Goal: Navigation & Orientation: Find specific page/section

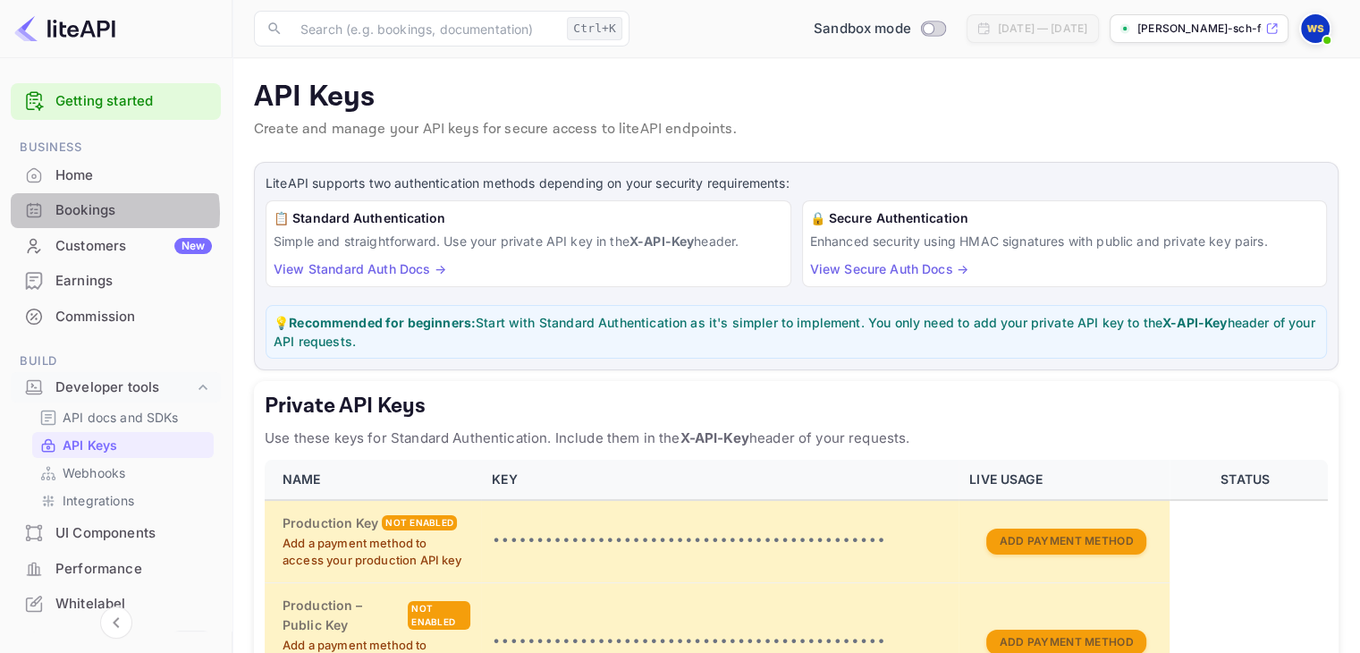
click at [98, 213] on div "Bookings" at bounding box center [133, 210] width 156 height 21
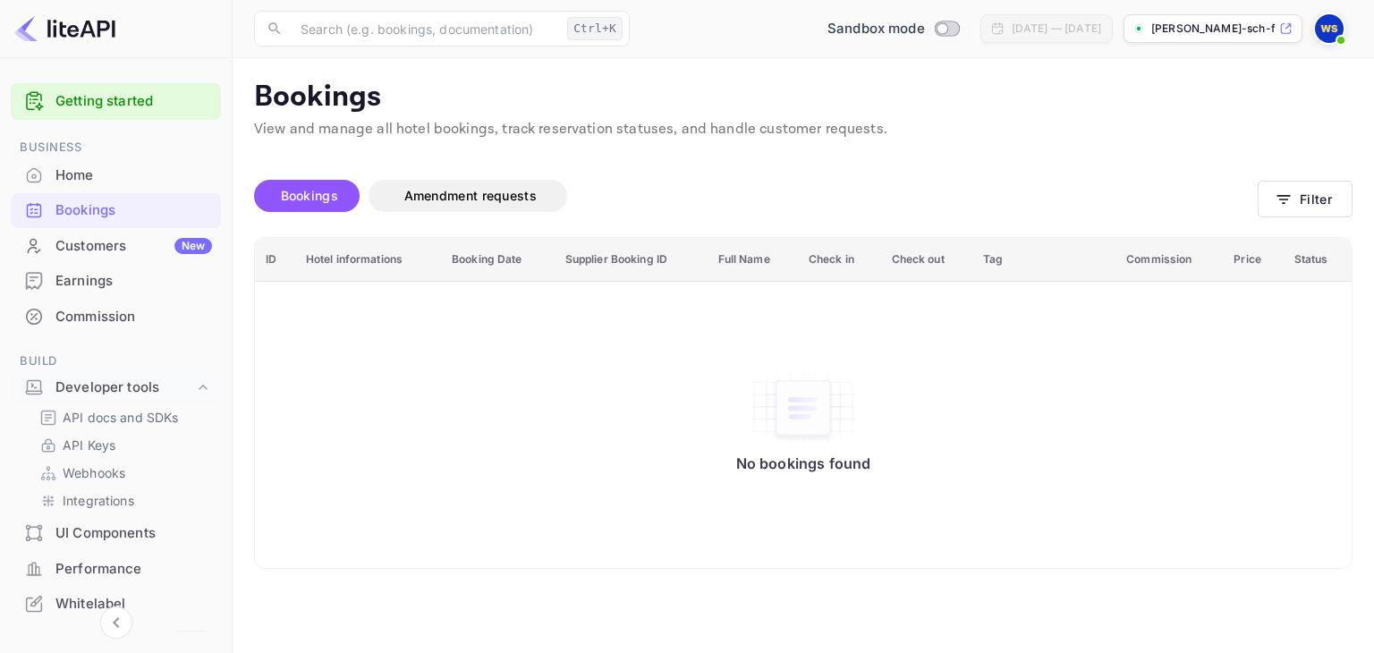
click at [86, 233] on div "Customers New" at bounding box center [116, 246] width 210 height 35
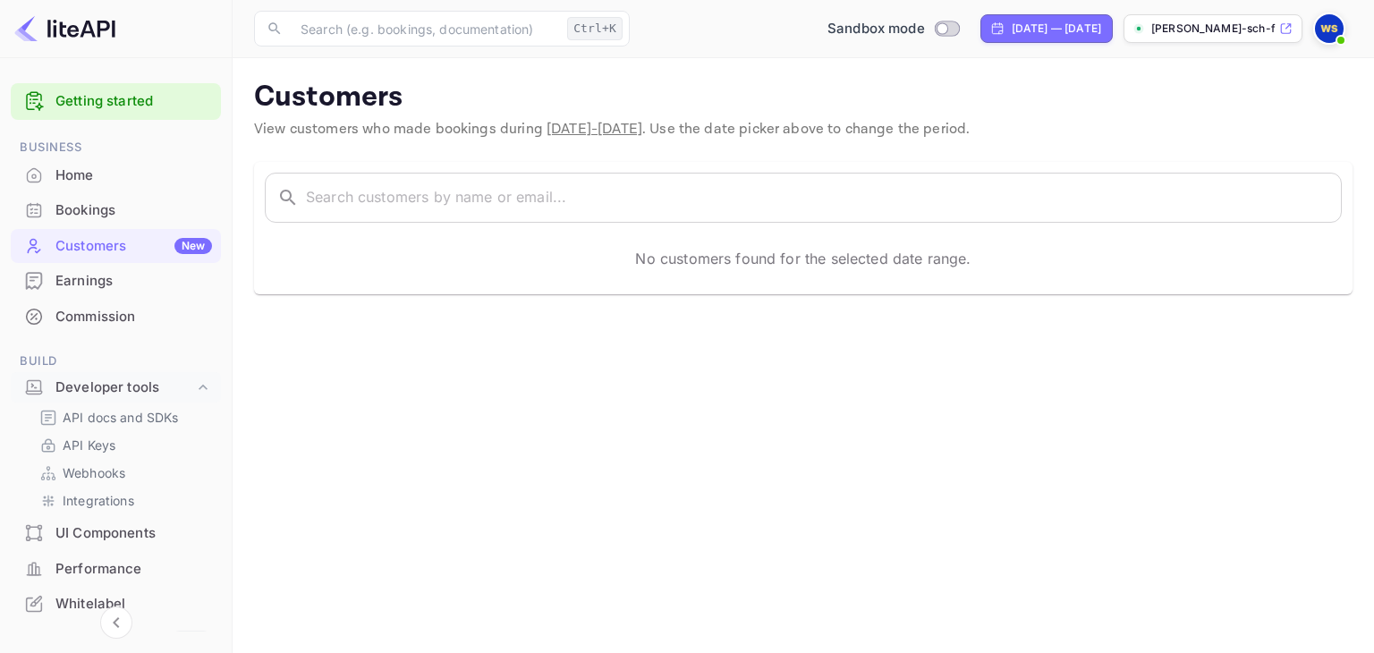
click at [677, 268] on div "No customers found for the selected date range." at bounding box center [803, 258] width 1077 height 50
click at [687, 248] on p "No customers found for the selected date range." at bounding box center [802, 258] width 335 height 21
drag, startPoint x: 495, startPoint y: 132, endPoint x: 487, endPoint y: 139, distance: 9.5
click at [495, 131] on span "View customers who made bookings during [DATE] - [DATE] . Use the date picker a…" at bounding box center [611, 129] width 715 height 19
click at [612, 269] on div "No customers found for the selected date range." at bounding box center [803, 258] width 1077 height 50
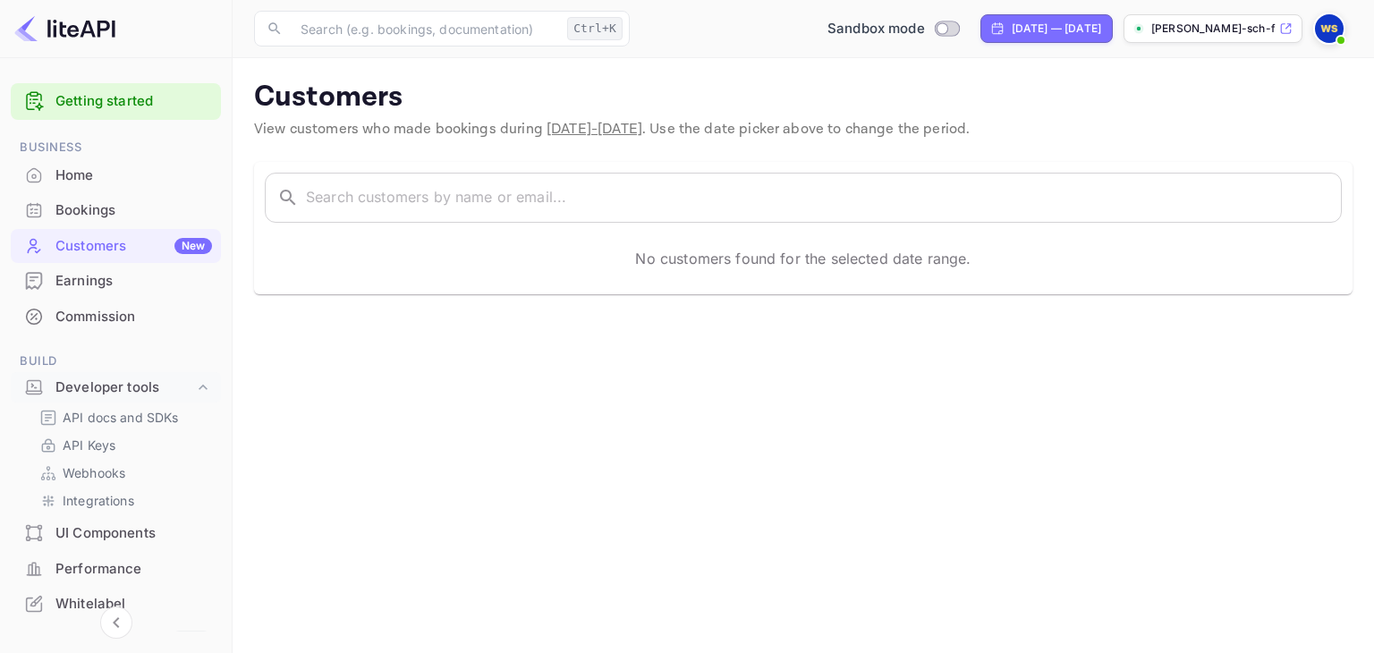
click at [744, 257] on p "No customers found for the selected date range." at bounding box center [802, 258] width 335 height 21
click at [1028, 22] on div "[DATE] — [DATE]" at bounding box center [1055, 29] width 89 height 16
select select "7"
select select "2025"
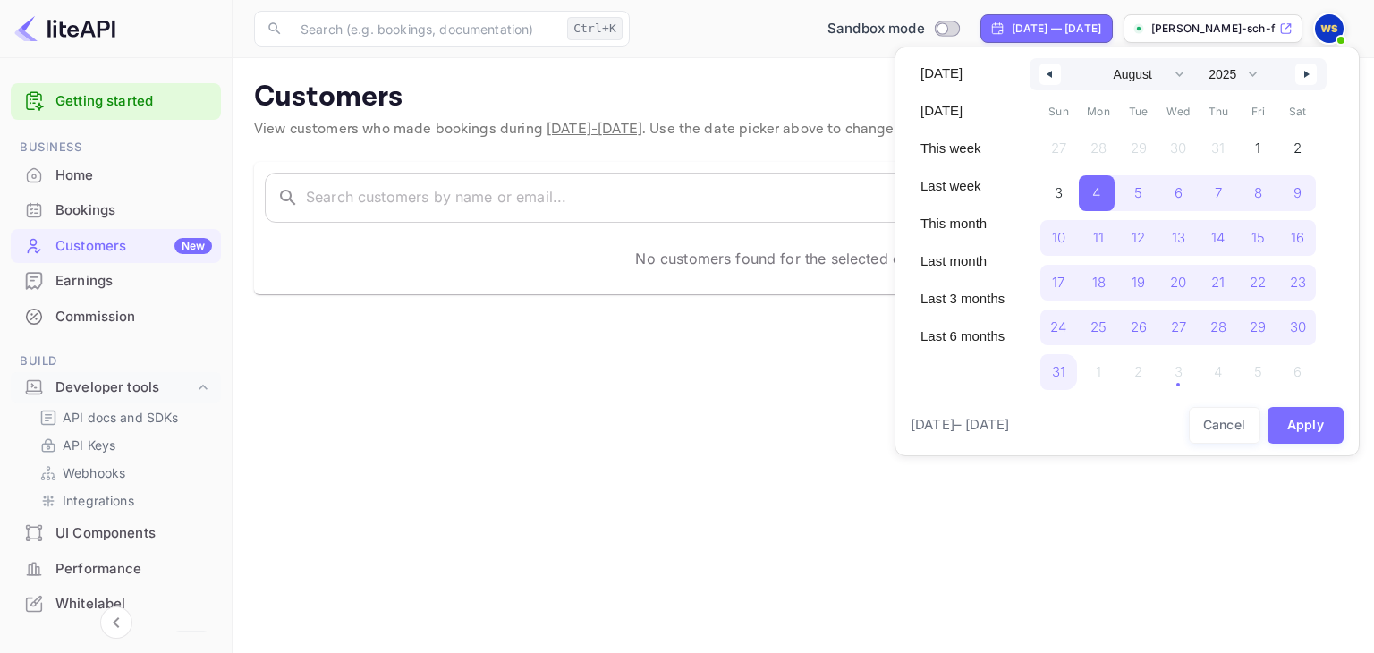
drag, startPoint x: 1028, startPoint y: 22, endPoint x: 665, endPoint y: 137, distance: 380.7
click at [1025, 25] on div at bounding box center [687, 326] width 1374 height 653
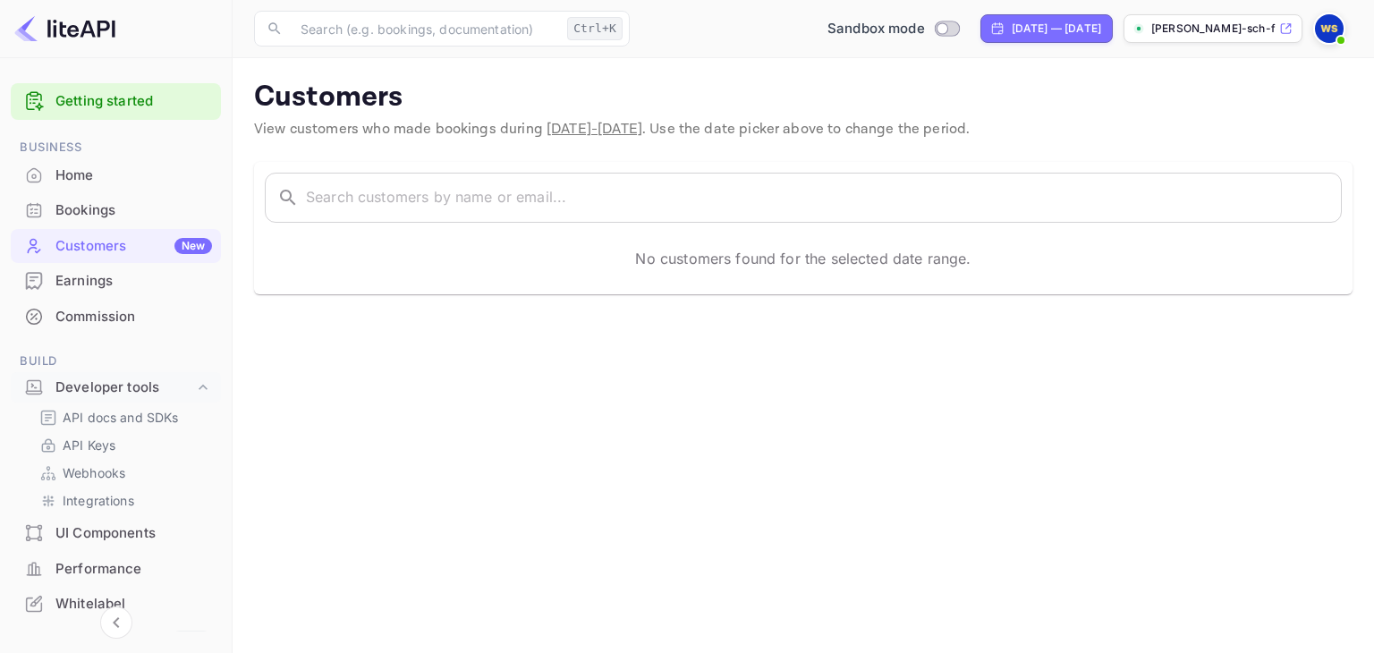
click at [126, 211] on div "Bookings" at bounding box center [133, 210] width 156 height 21
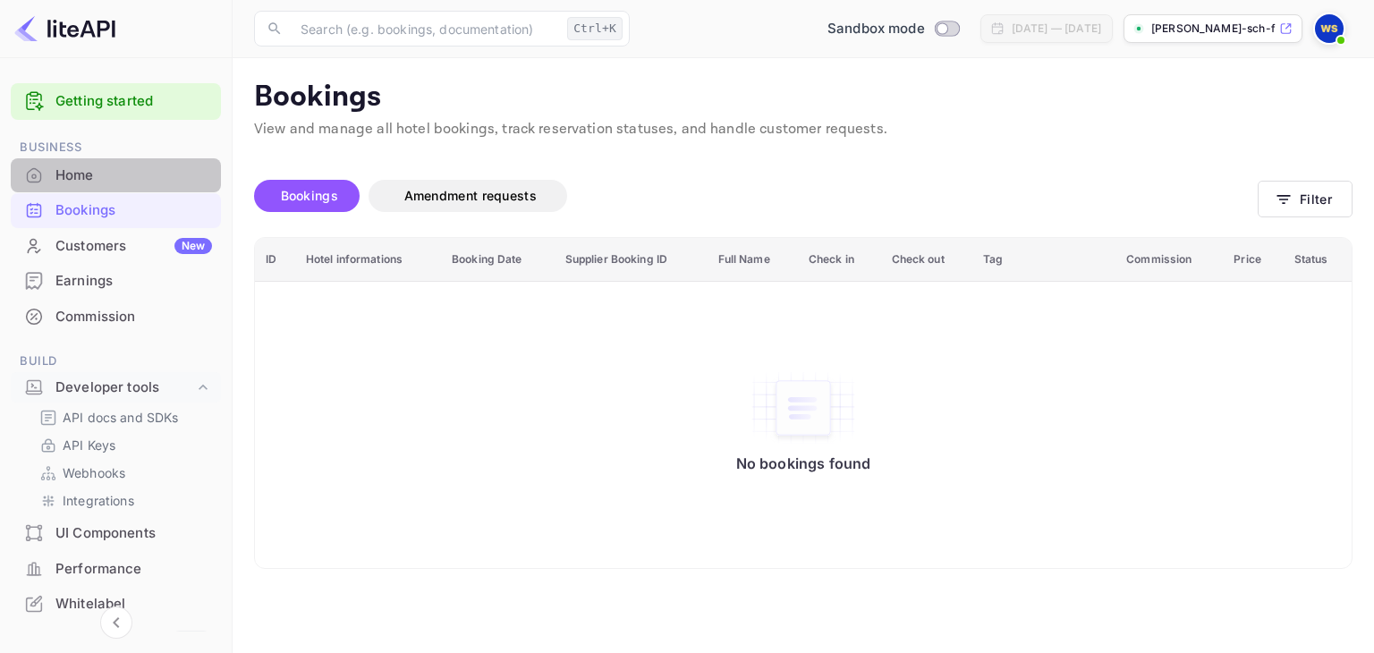
click at [124, 184] on div "Home" at bounding box center [133, 175] width 156 height 21
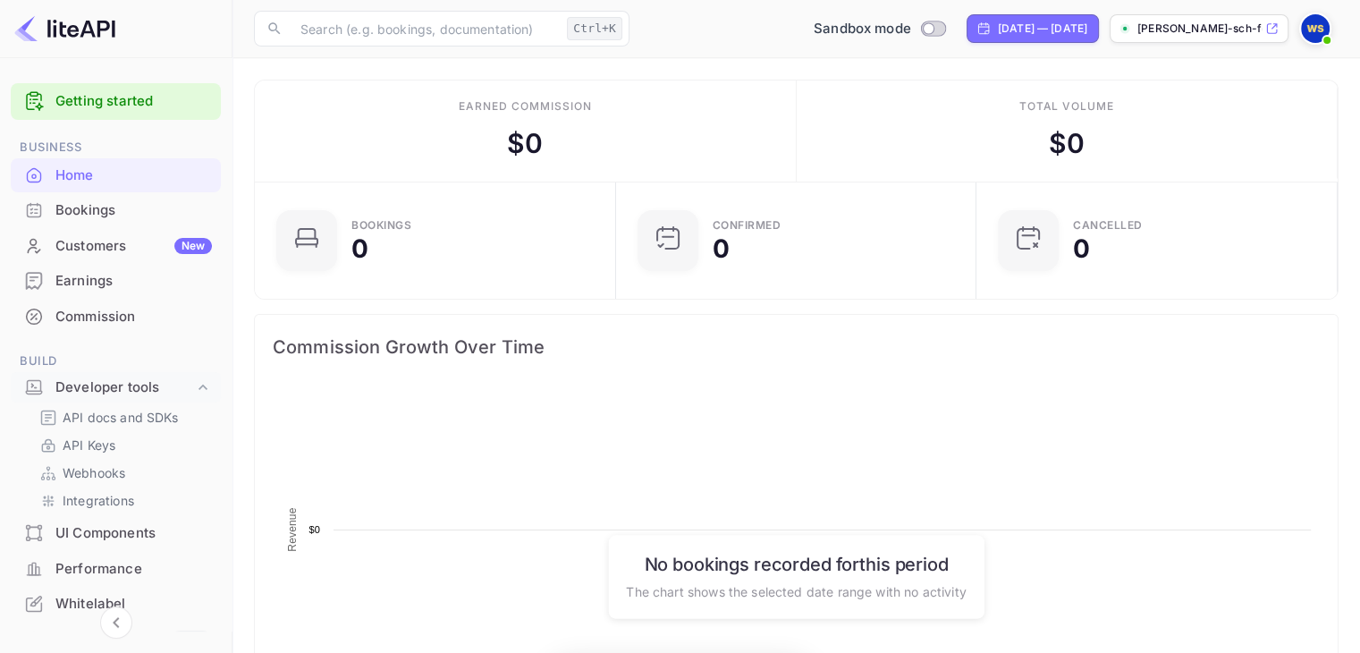
scroll to position [277, 336]
click at [101, 237] on div "Customers New" at bounding box center [133, 246] width 156 height 21
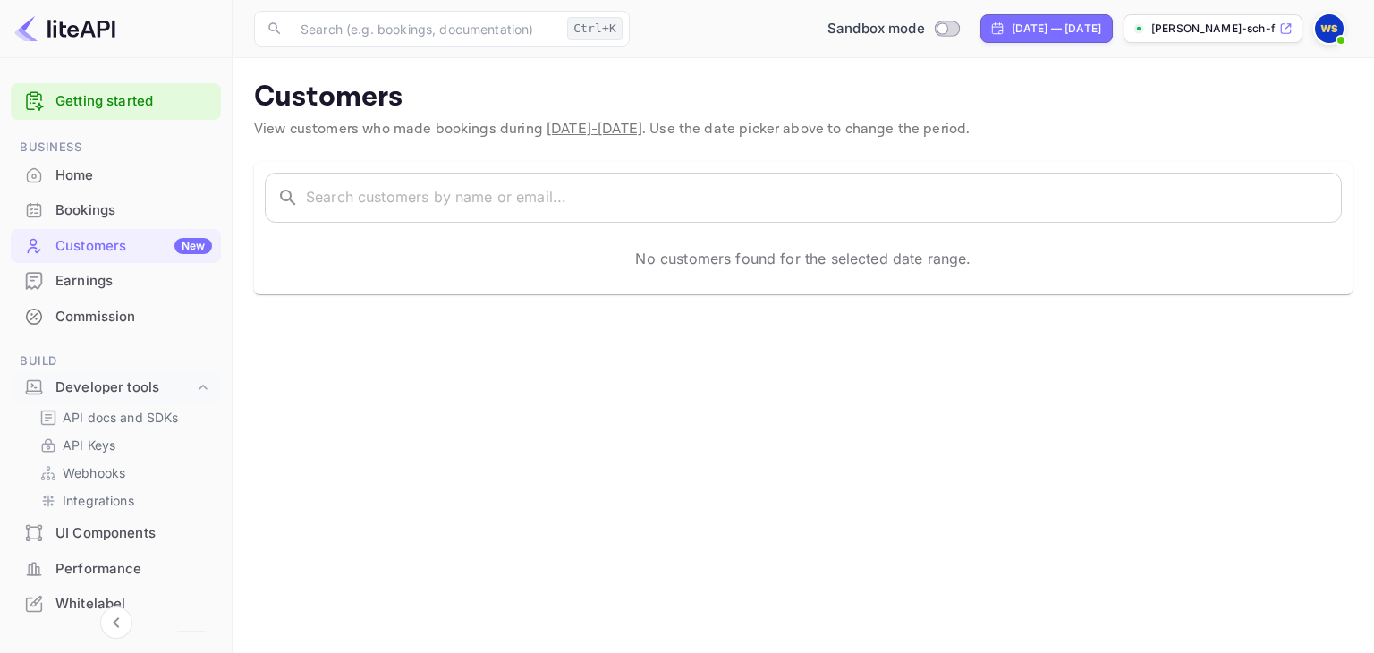
click at [104, 210] on div "Bookings" at bounding box center [133, 210] width 156 height 21
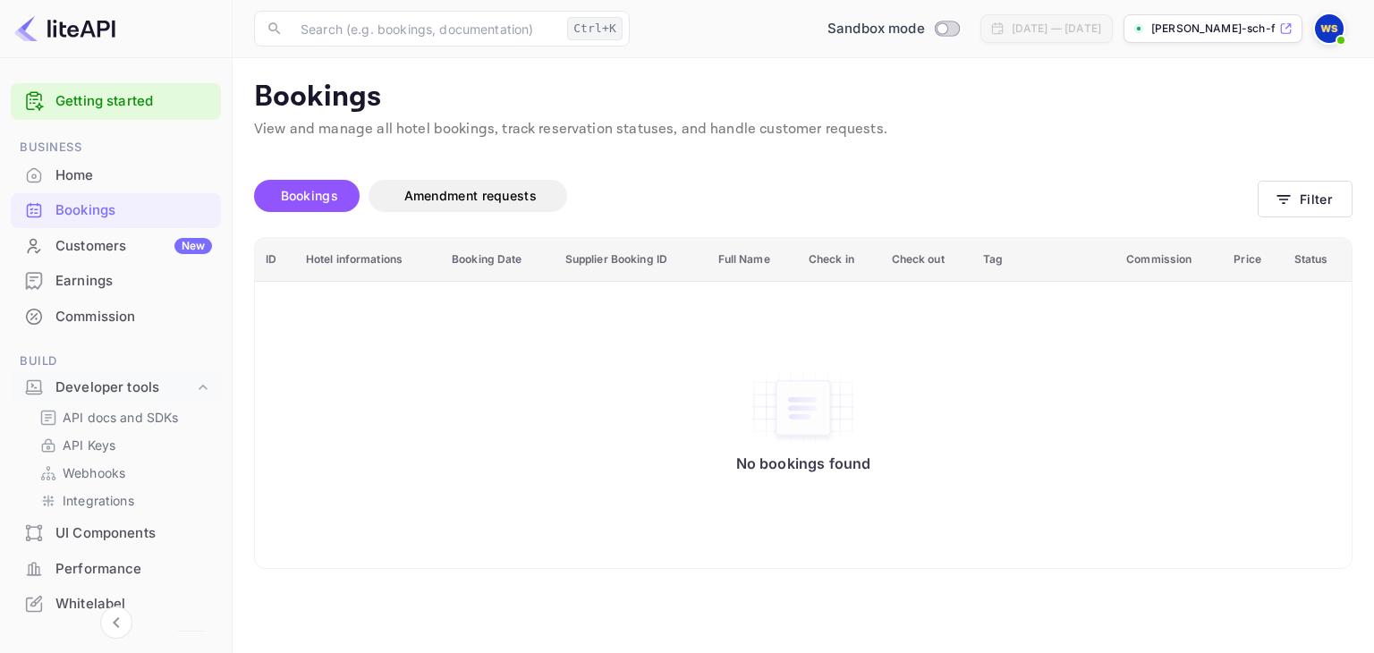
click at [175, 212] on div "Bookings" at bounding box center [133, 210] width 156 height 21
click at [138, 201] on div "Bookings" at bounding box center [133, 210] width 156 height 21
click at [136, 177] on div "Home" at bounding box center [133, 175] width 156 height 21
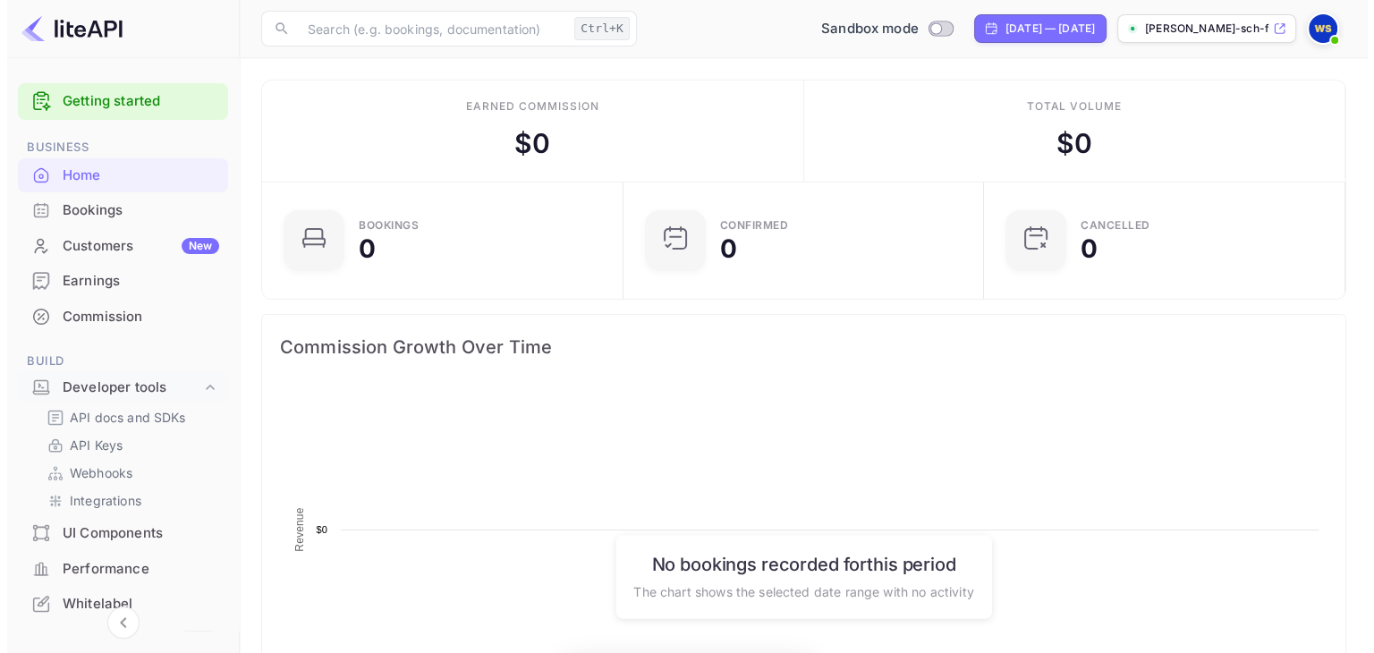
scroll to position [277, 336]
click at [129, 216] on div "Bookings" at bounding box center [133, 210] width 156 height 21
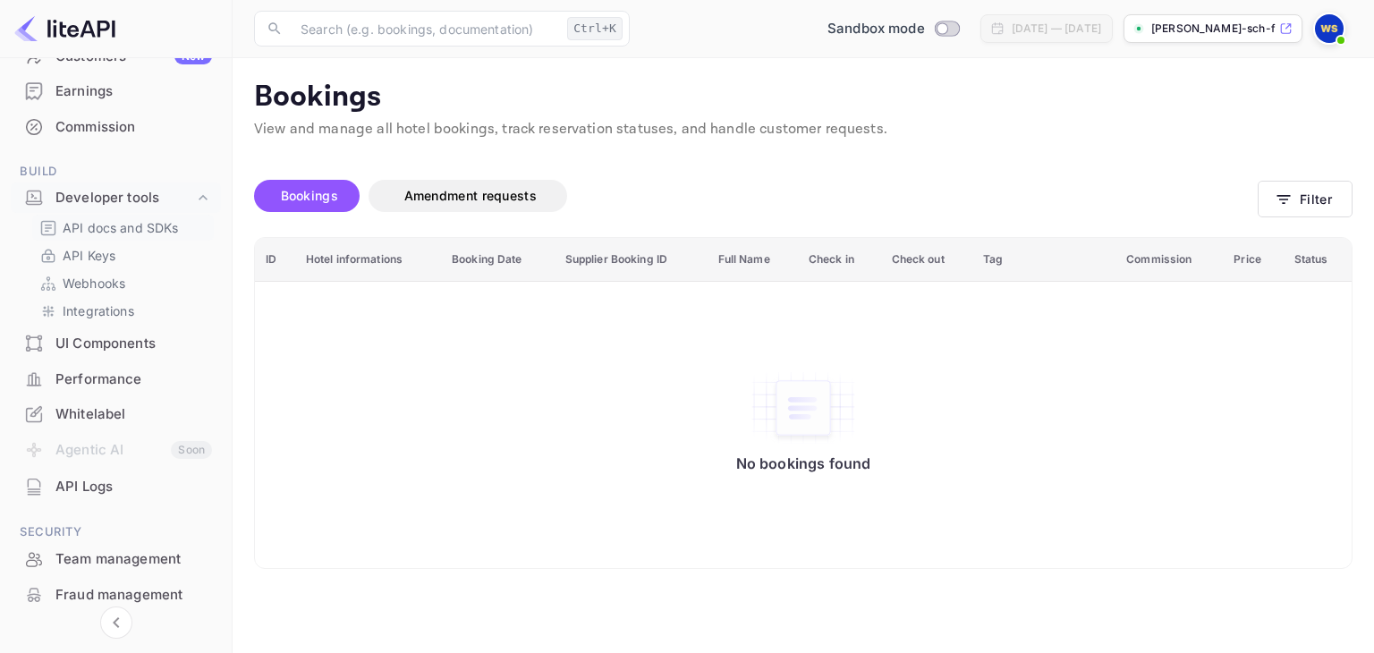
scroll to position [320, 0]
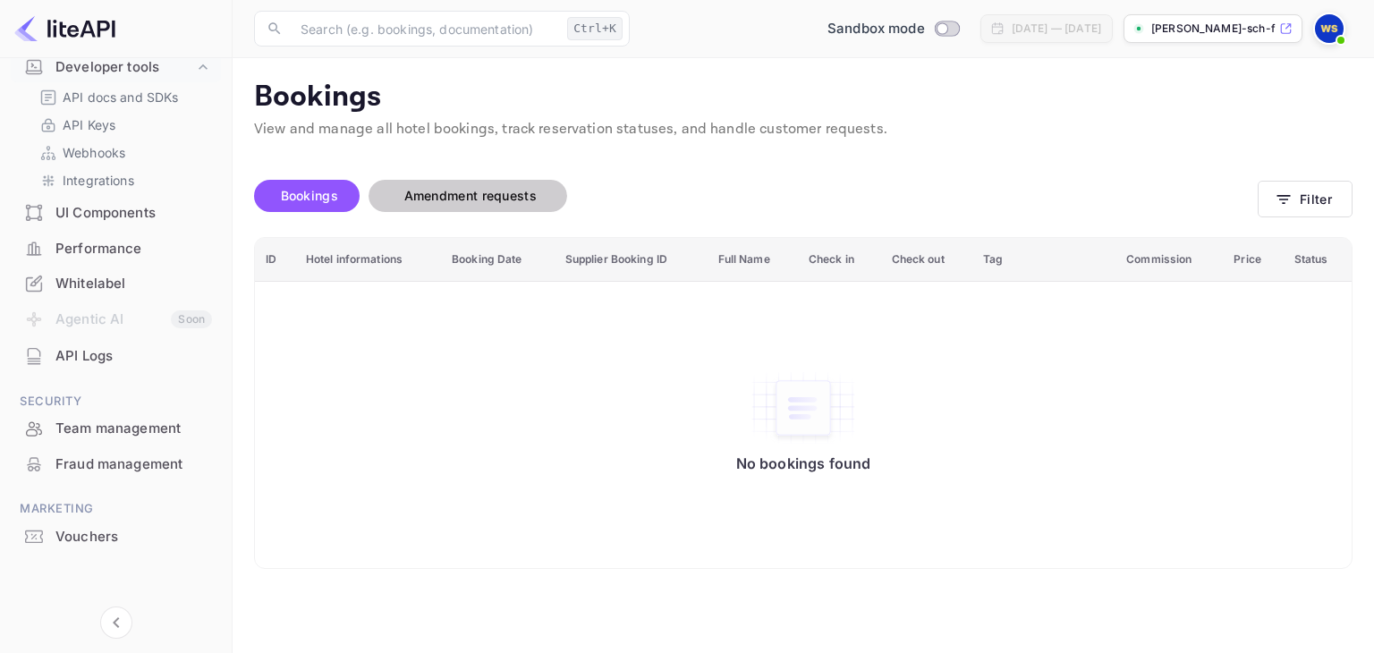
click at [435, 198] on span "Amendment requests" at bounding box center [470, 195] width 132 height 15
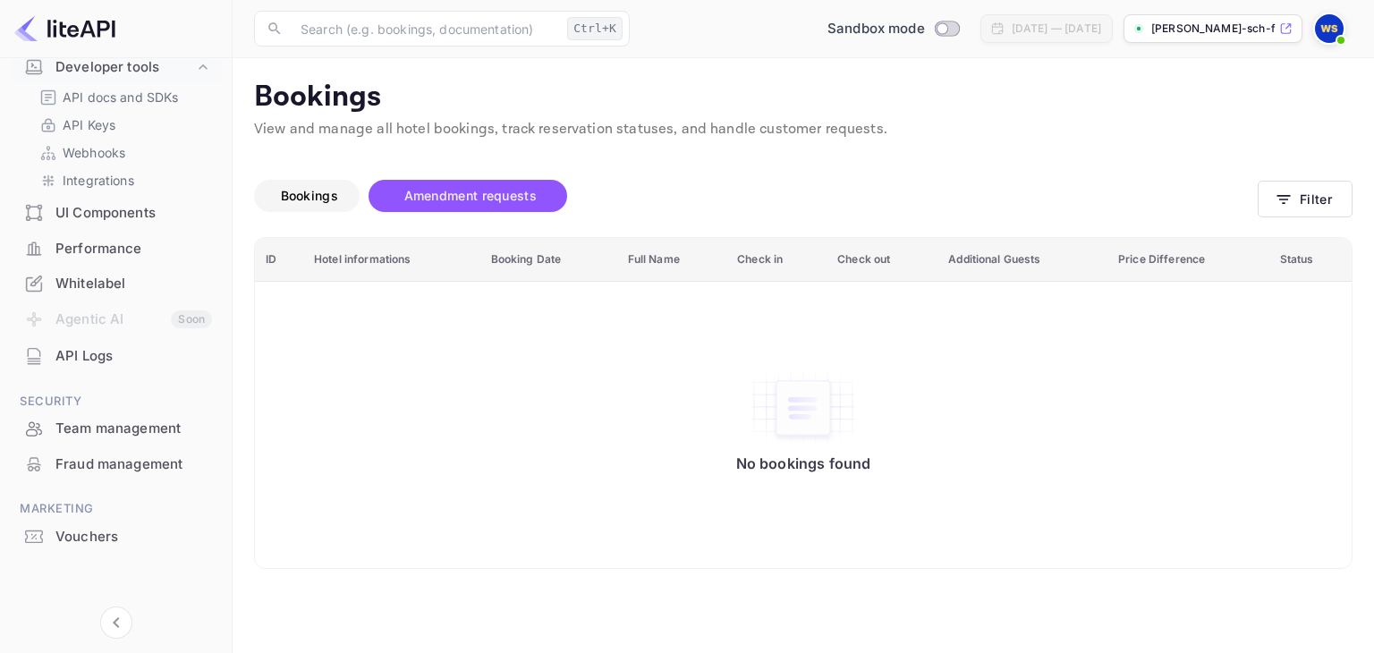
click at [309, 194] on span "Bookings" at bounding box center [309, 195] width 57 height 15
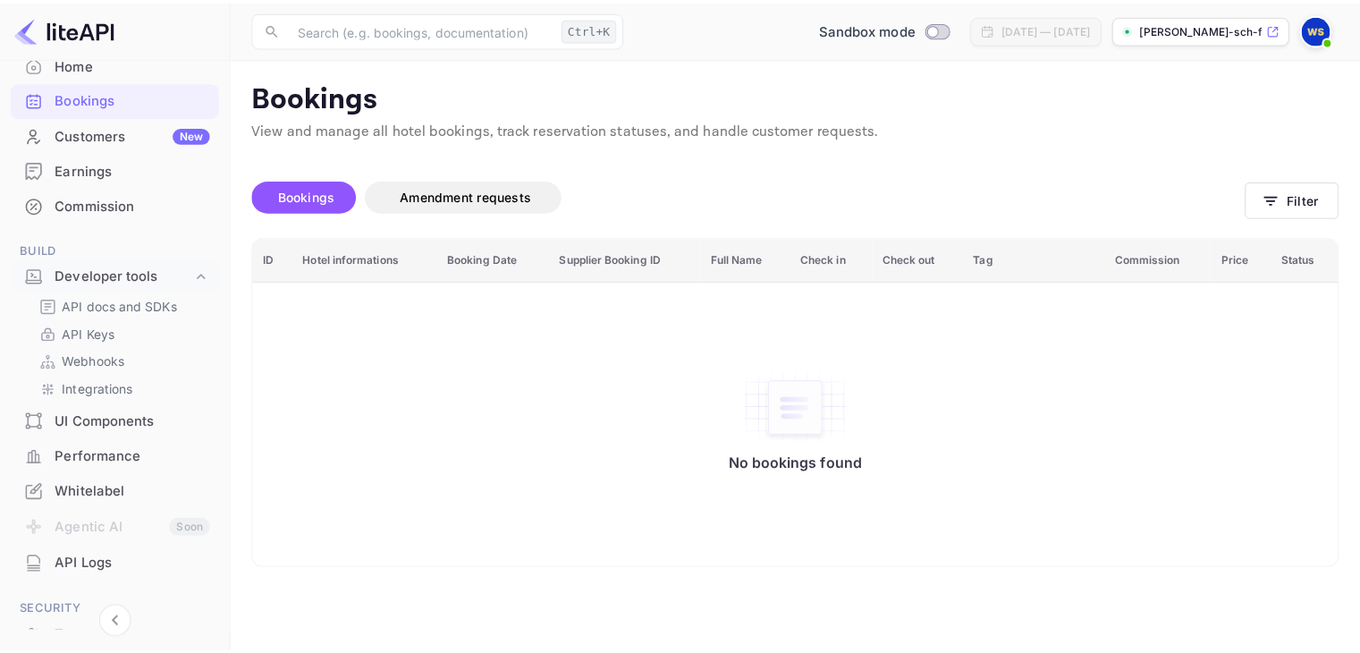
scroll to position [0, 0]
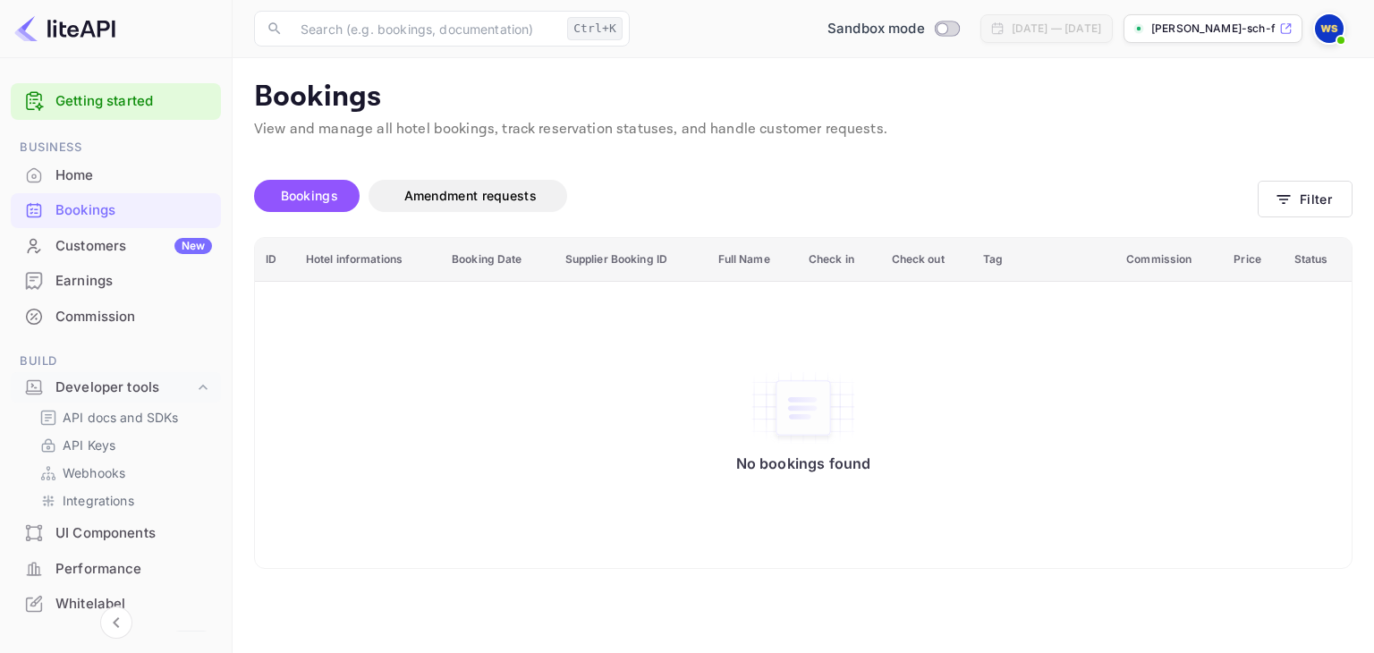
click at [83, 169] on div "Home" at bounding box center [133, 175] width 156 height 21
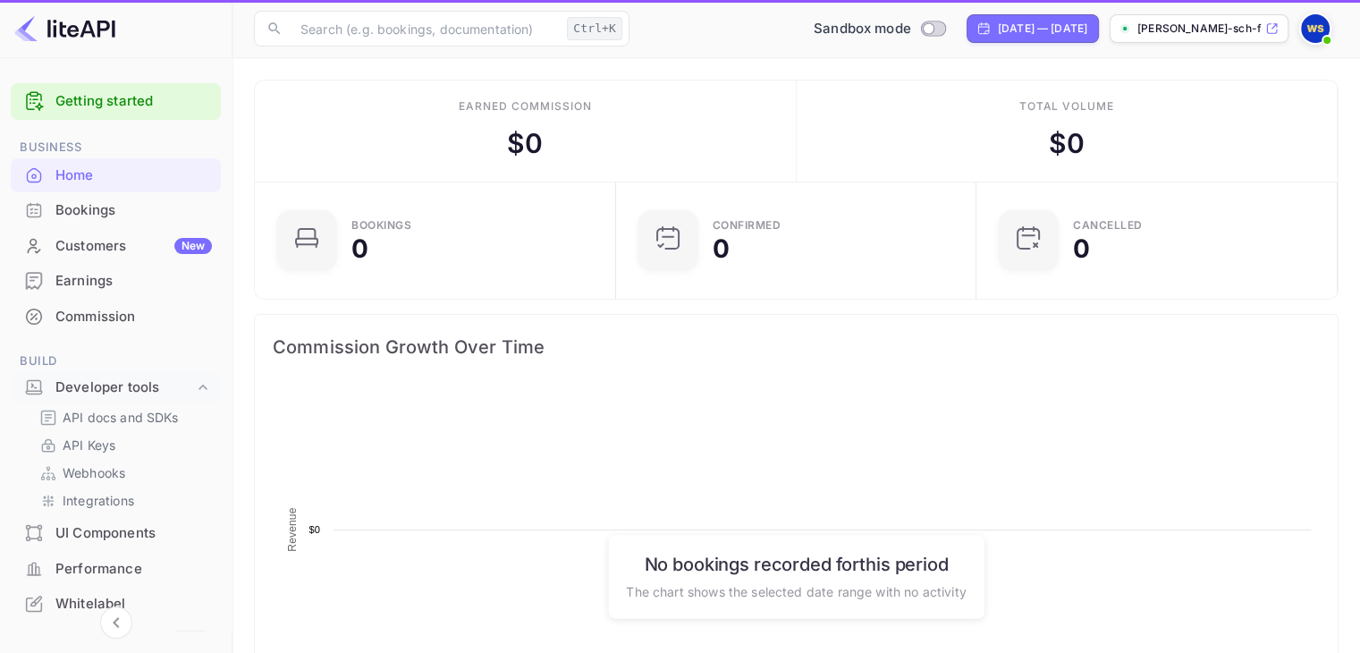
scroll to position [277, 336]
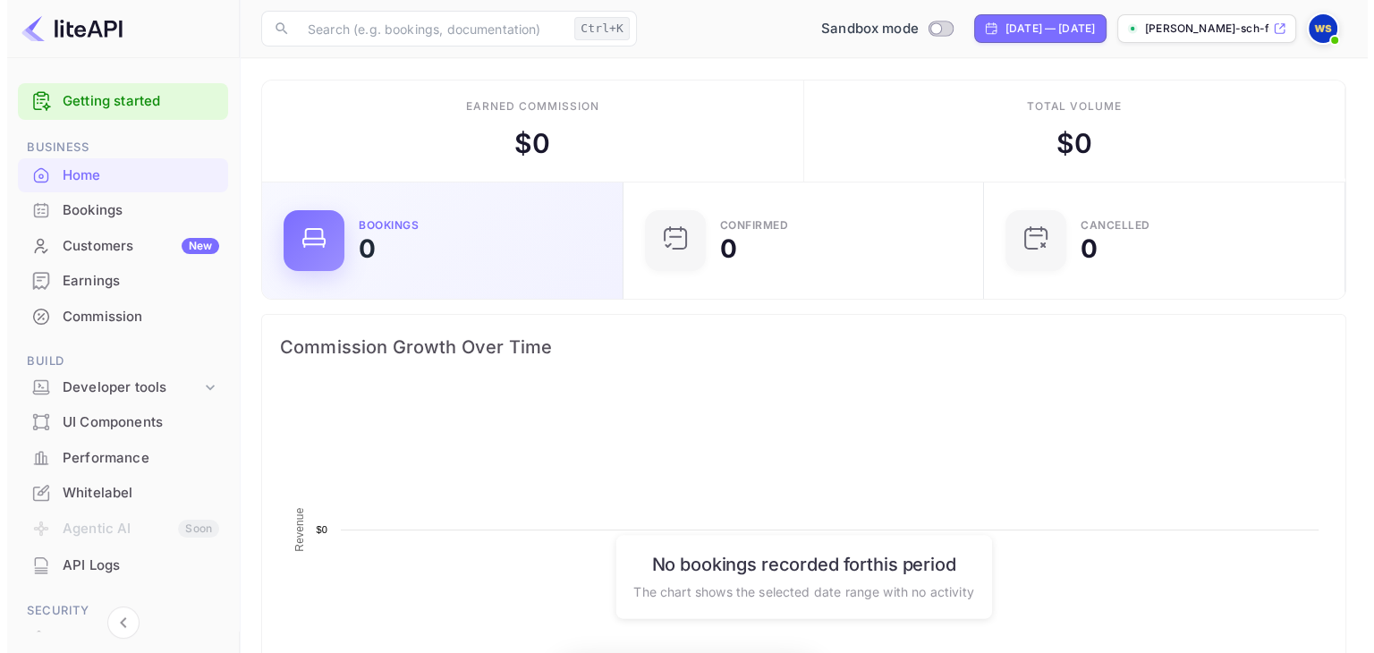
scroll to position [277, 336]
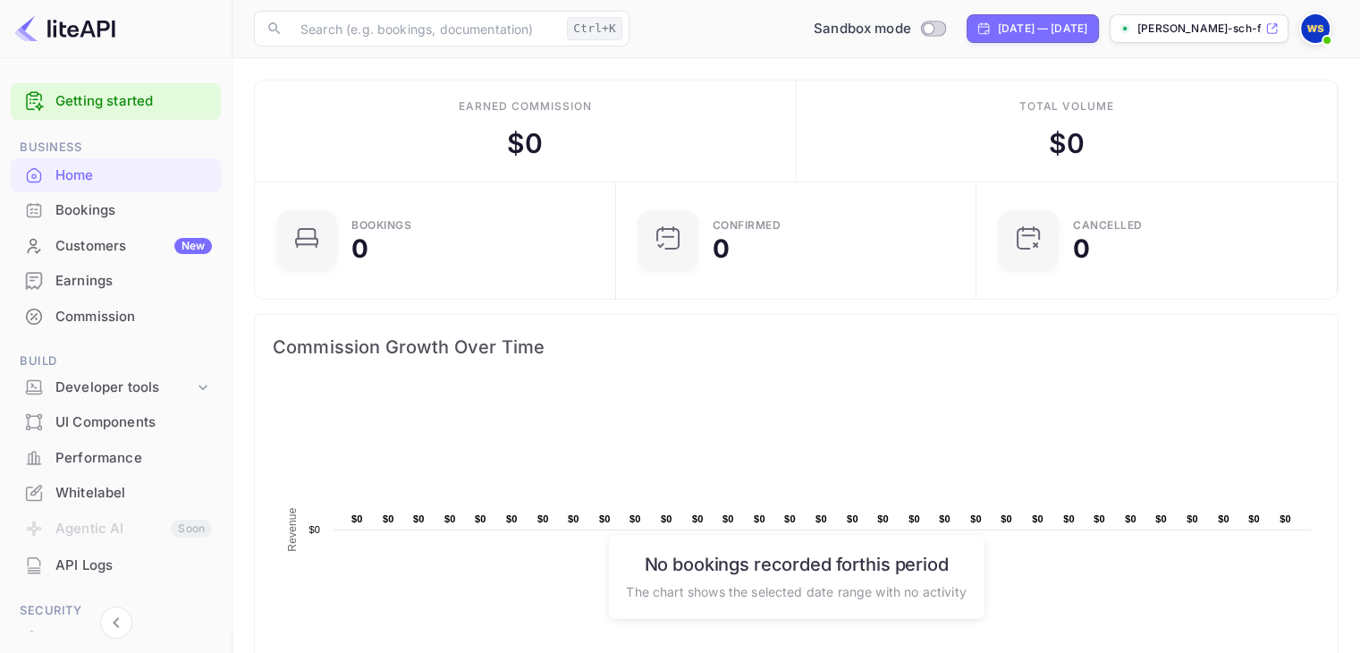
click at [108, 209] on div "Bookings" at bounding box center [133, 210] width 156 height 21
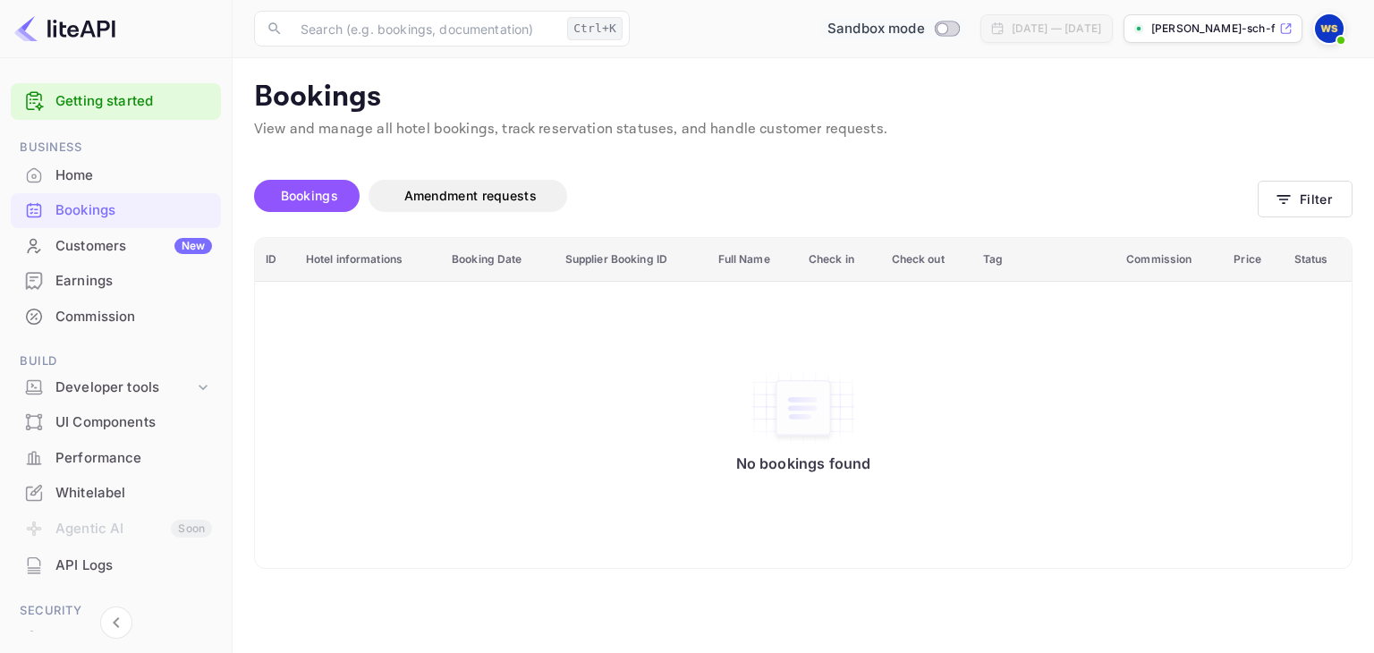
click at [892, 37] on div "Sandbox mode" at bounding box center [893, 29] width 146 height 21
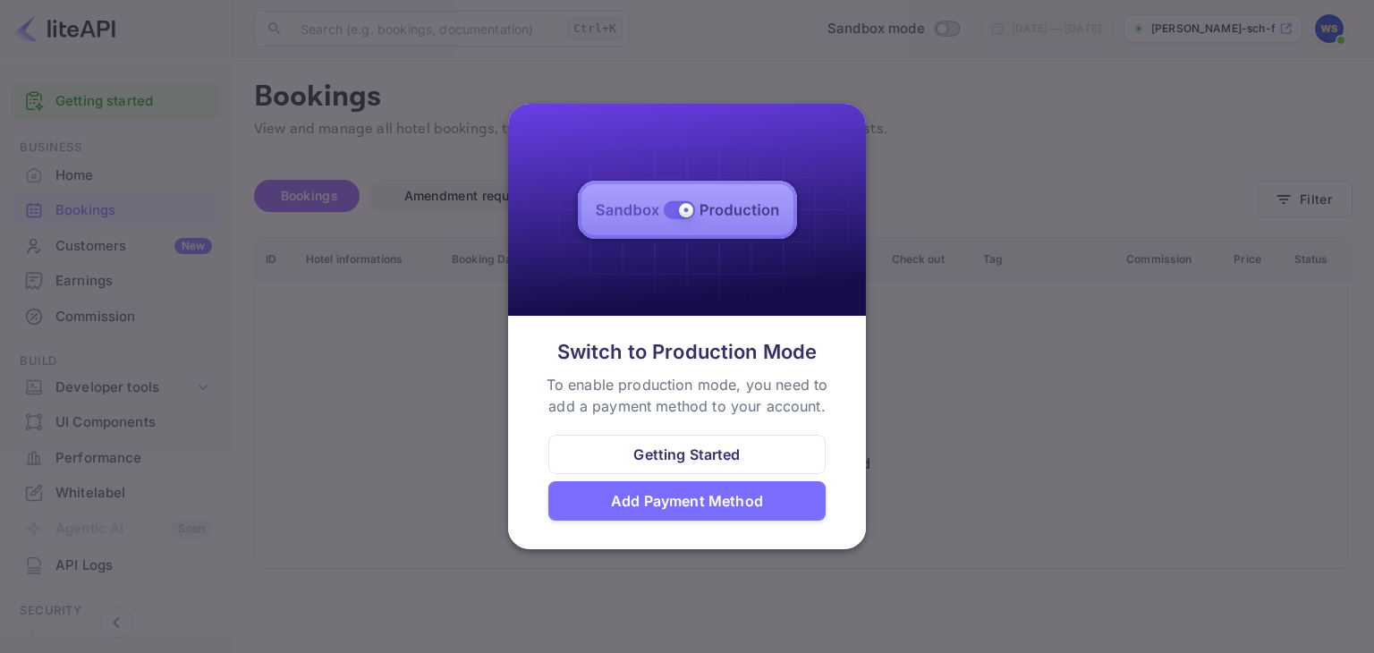
click at [1043, 349] on div at bounding box center [687, 326] width 1374 height 653
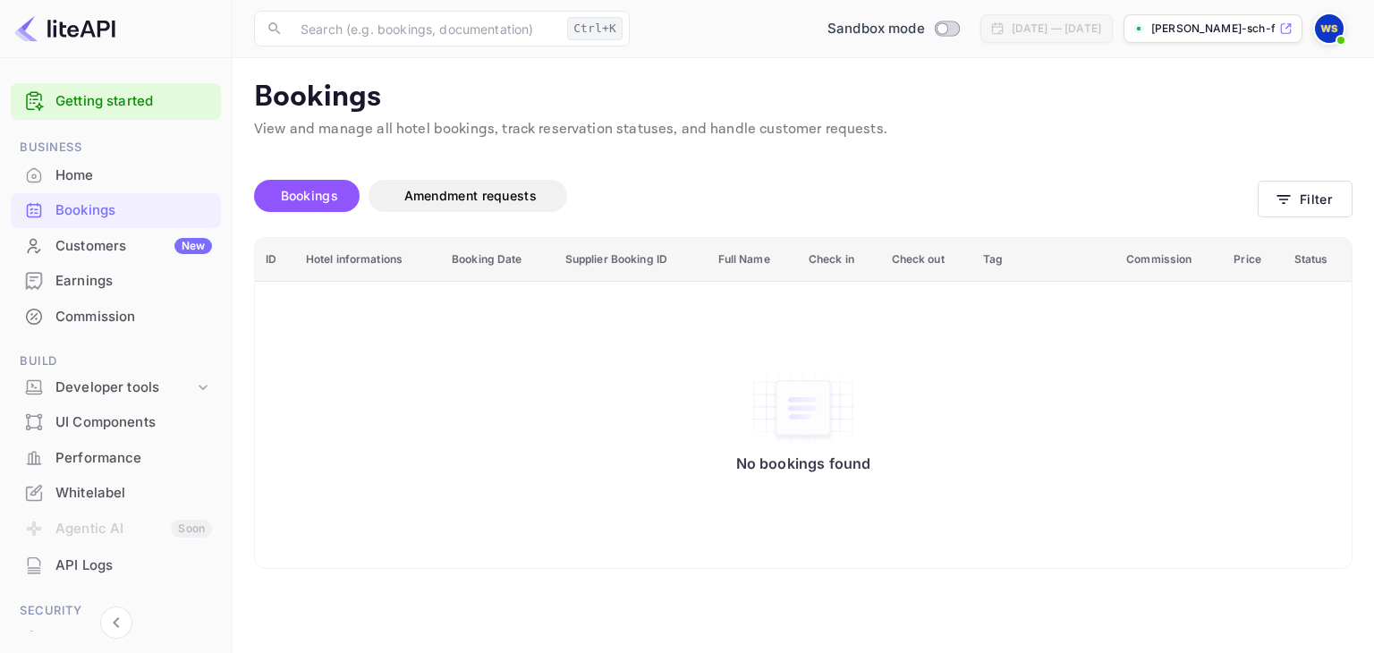
click at [74, 573] on div "API Logs" at bounding box center [133, 565] width 156 height 21
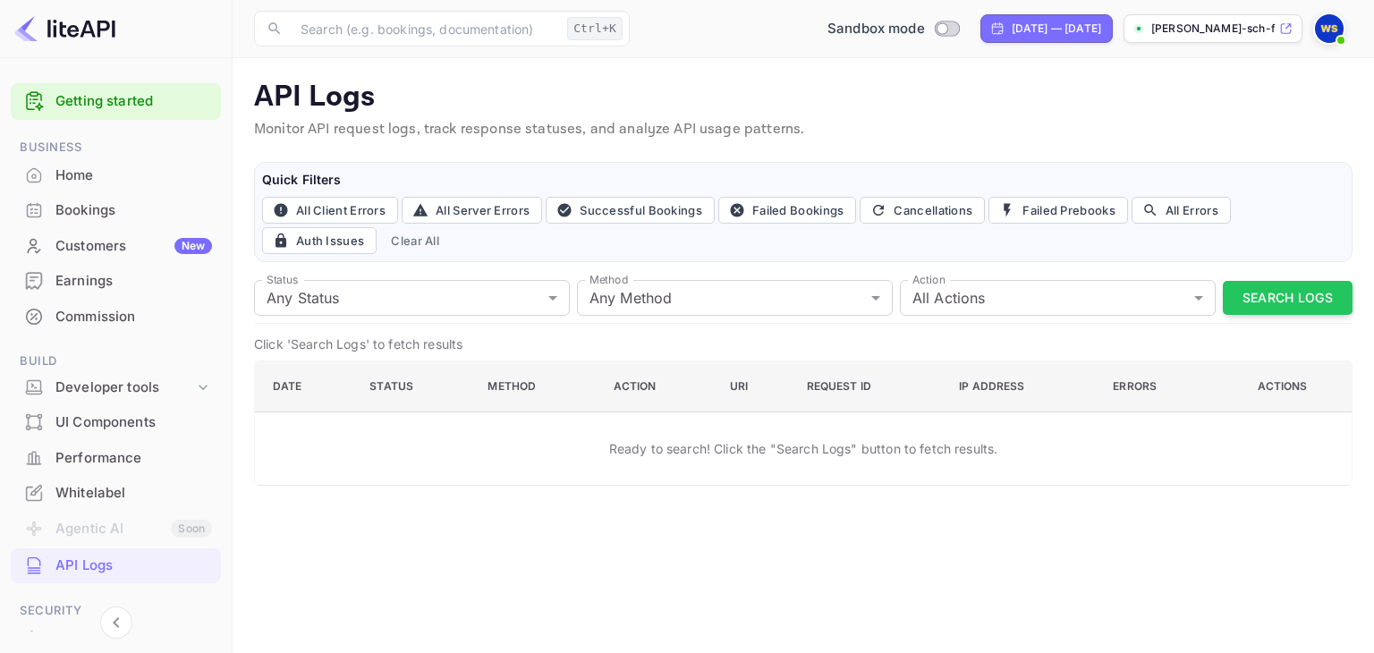
click at [676, 441] on p "Ready to search! Click the "Search Logs" button to fetch results." at bounding box center [803, 448] width 389 height 19
click at [361, 298] on body "Getting started Business Home Bookings Customers New Earnings Commission Build …" at bounding box center [687, 326] width 1374 height 653
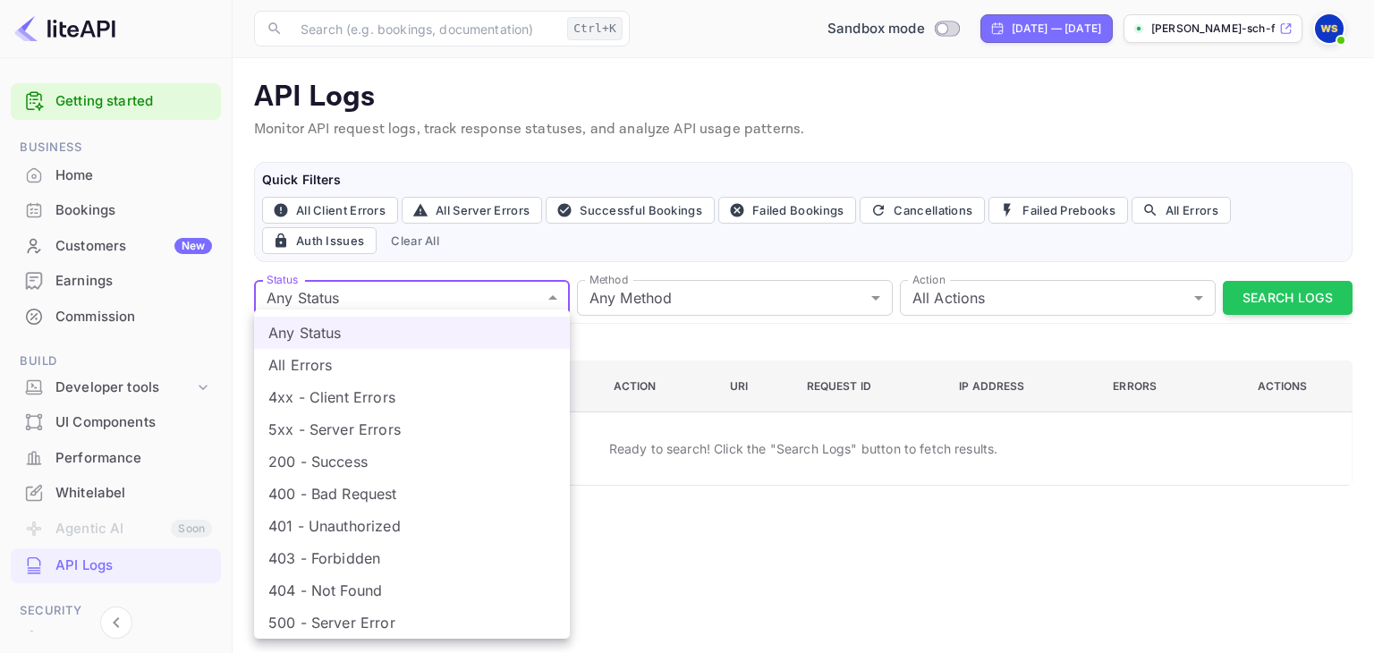
click at [361, 298] on div at bounding box center [687, 326] width 1374 height 653
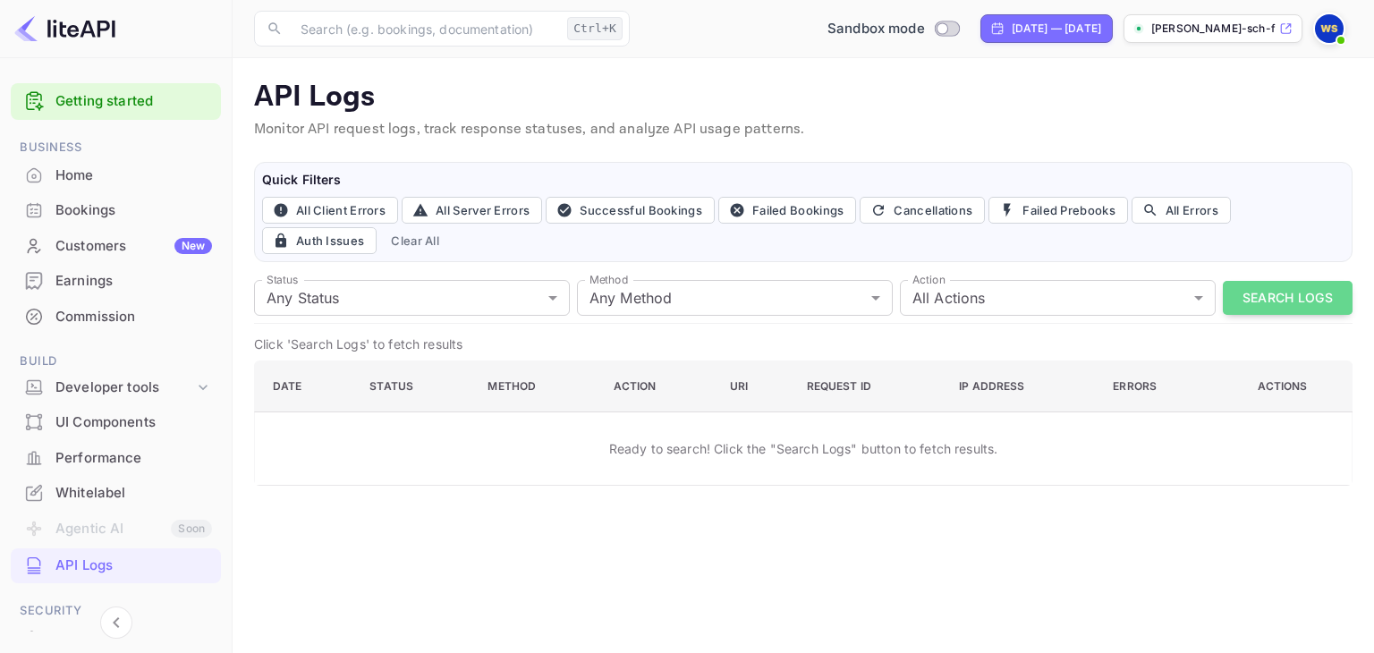
click at [1315, 286] on button "Search Logs" at bounding box center [1287, 298] width 130 height 35
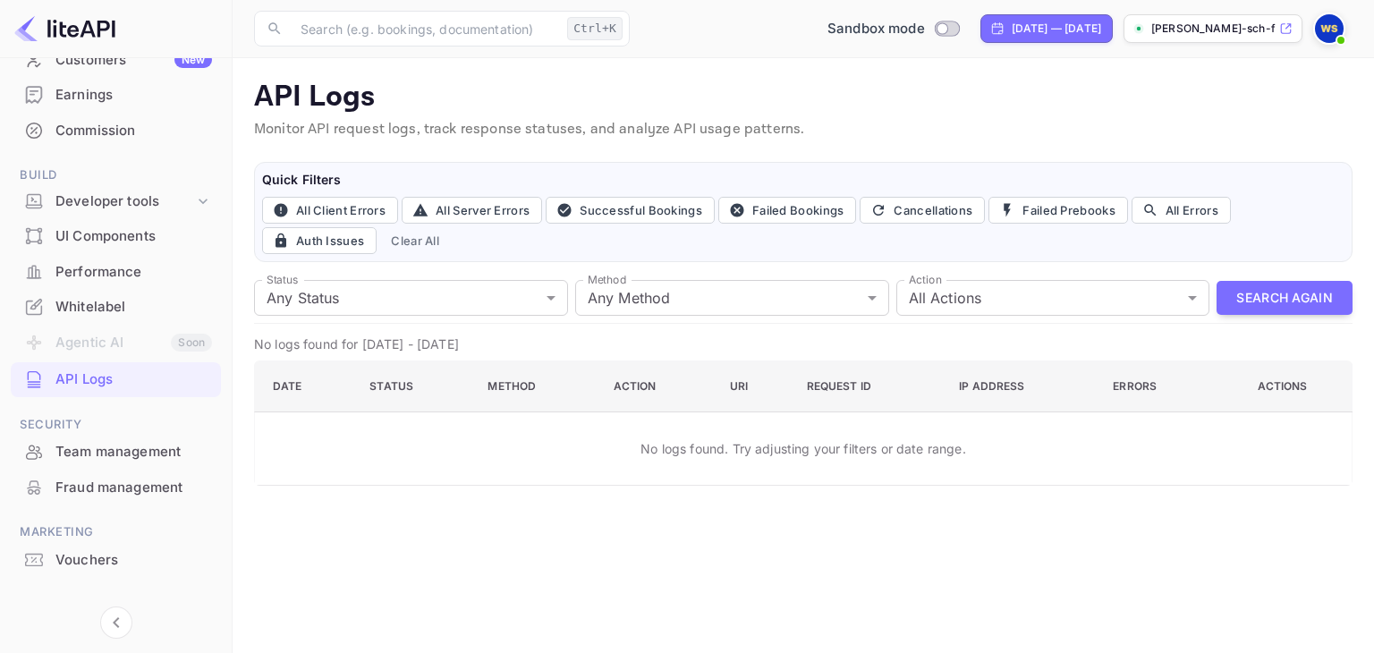
scroll to position [209, 0]
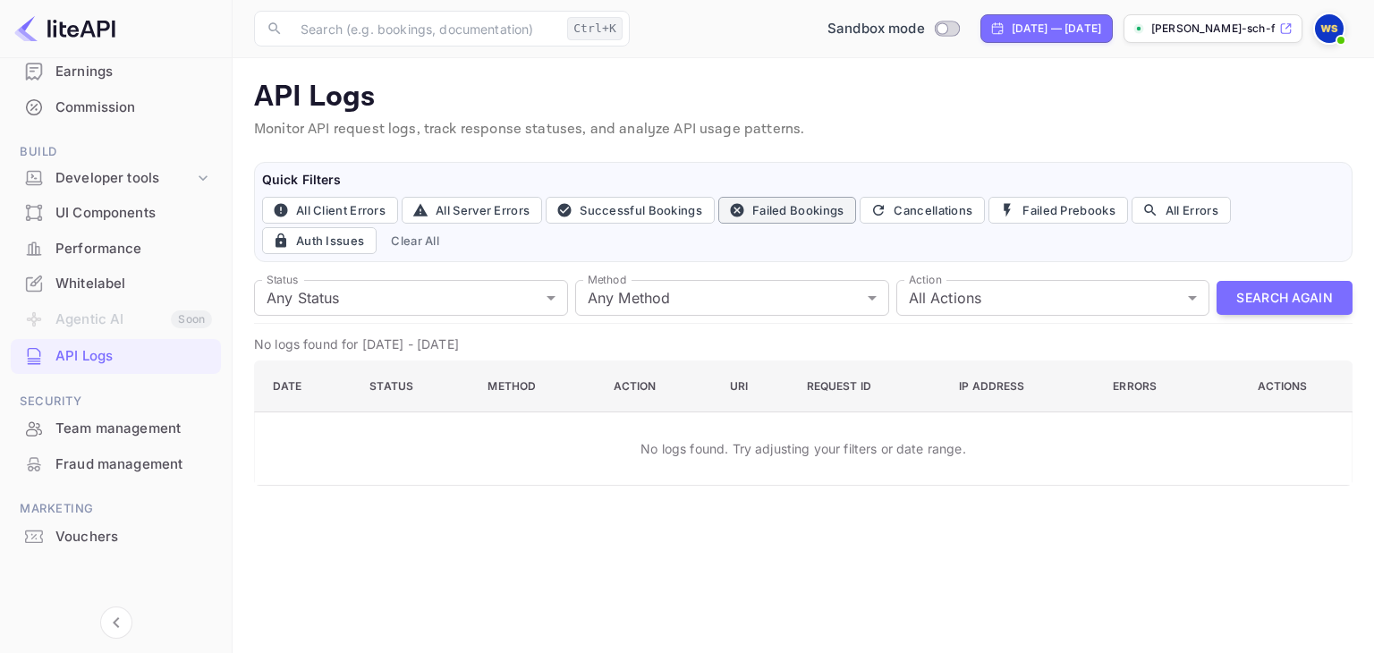
click at [801, 208] on button "Failed Bookings" at bounding box center [787, 210] width 139 height 27
type input "400"
type input "post"
type input "book"
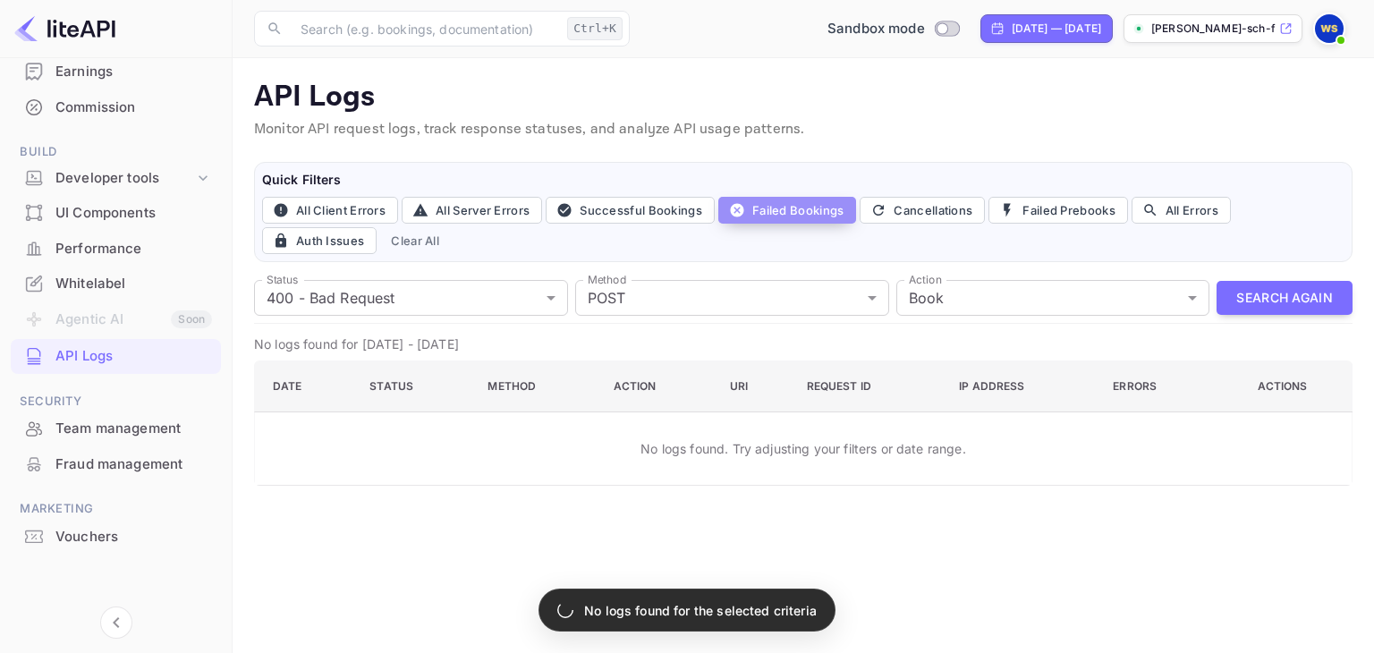
click at [737, 207] on icon "button" at bounding box center [736, 209] width 13 height 13
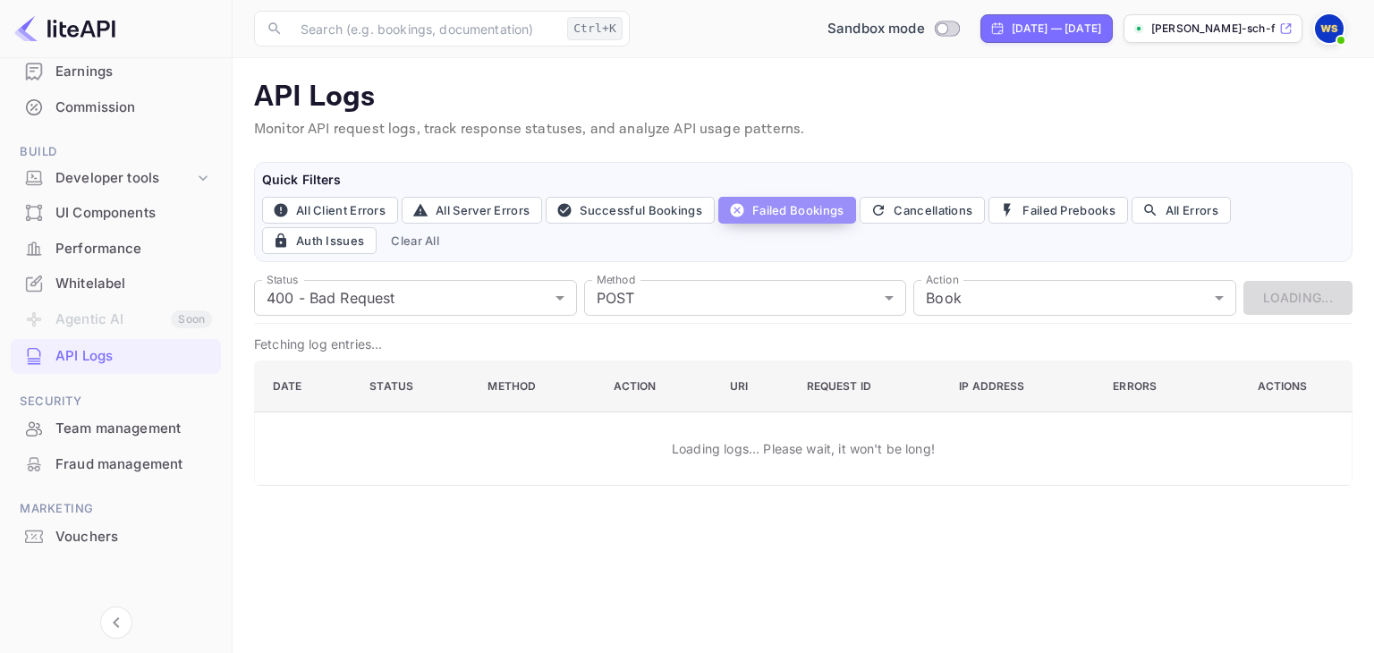
click at [734, 202] on icon "button" at bounding box center [737, 210] width 16 height 16
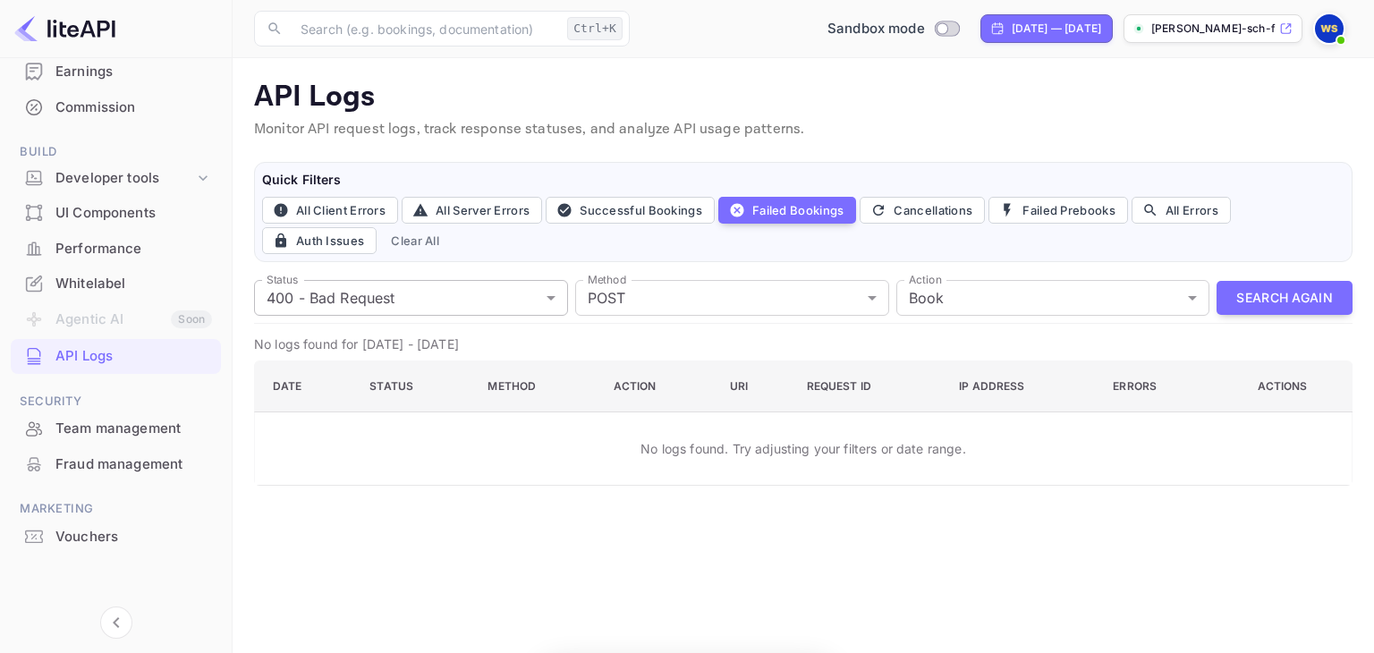
click at [304, 283] on body "Getting started Business Home Bookings Customers New Earnings Commission Build …" at bounding box center [687, 326] width 1374 height 653
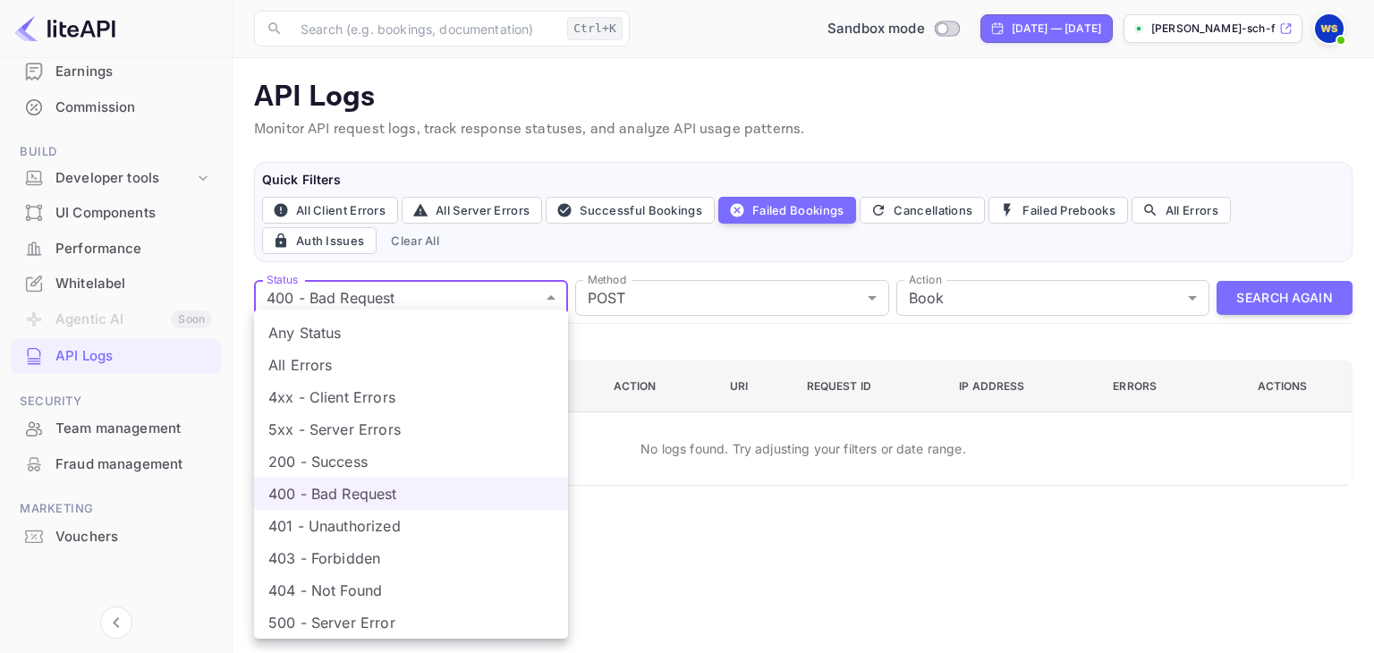
click at [303, 292] on div at bounding box center [687, 326] width 1374 height 653
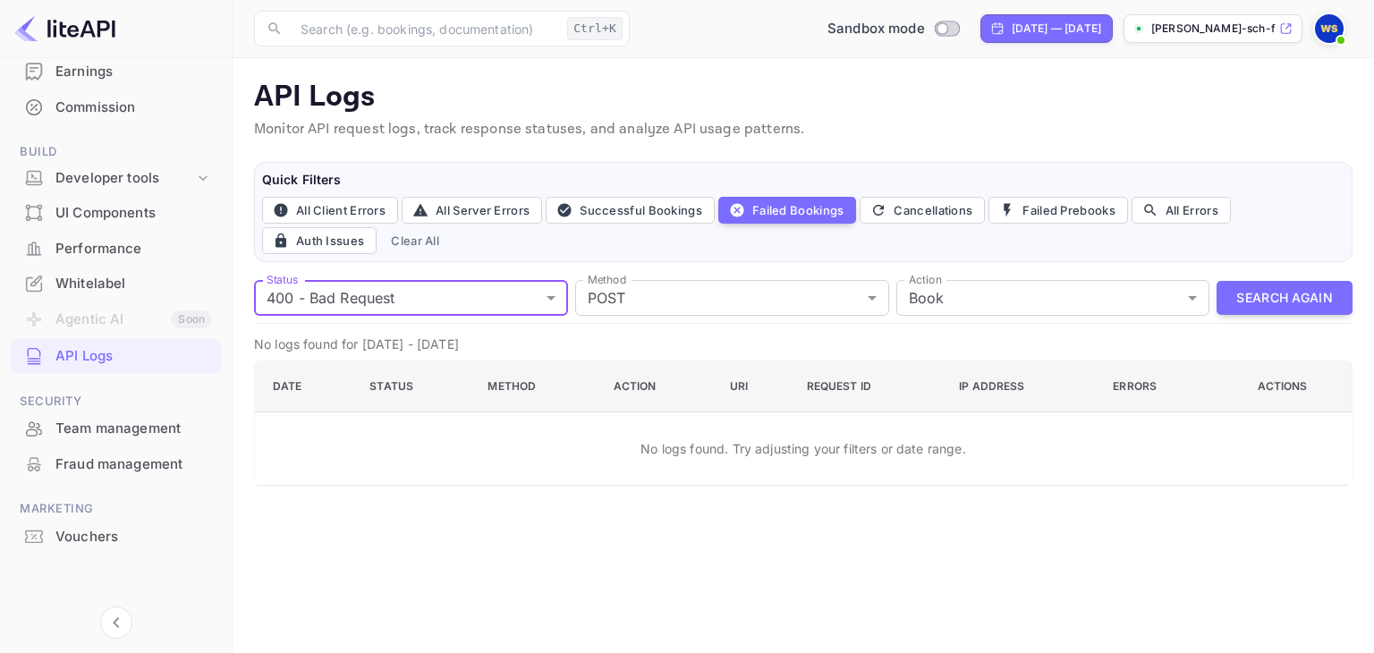
click at [303, 301] on body "Getting started Business Home Bookings Customers New Earnings Commission Build …" at bounding box center [687, 326] width 1374 height 653
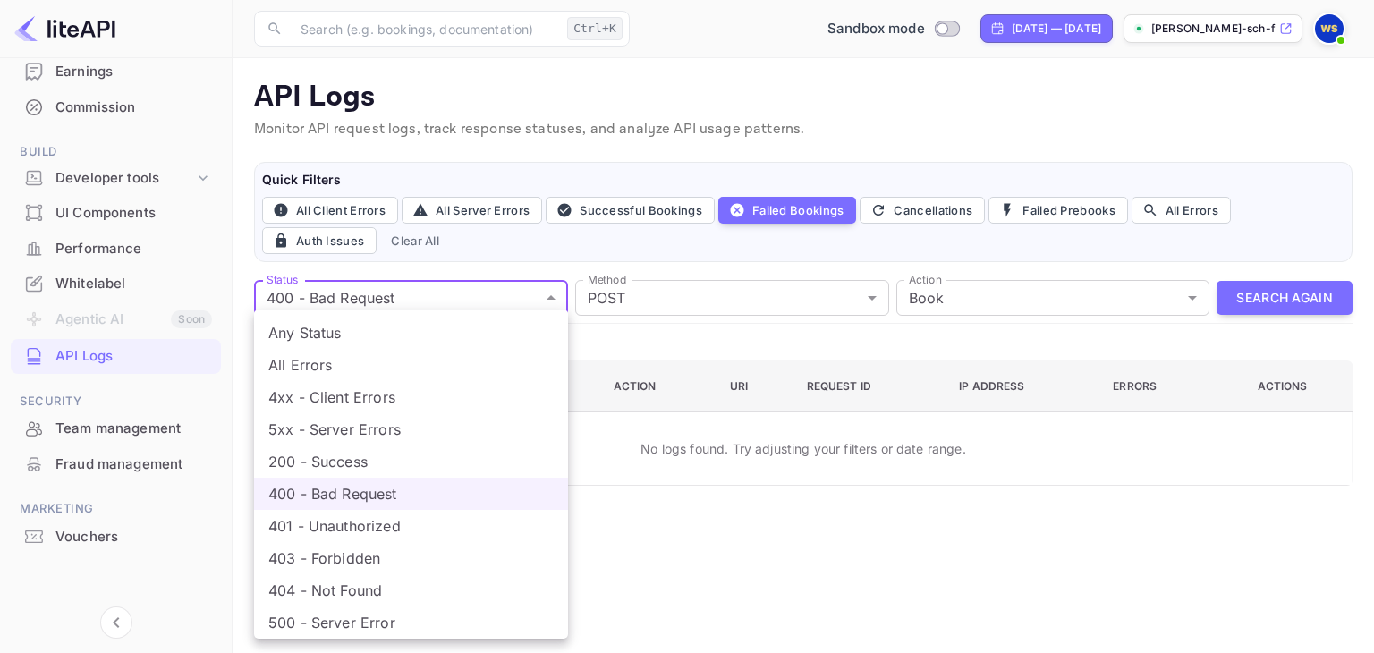
click at [300, 326] on li "Any Status" at bounding box center [411, 333] width 314 height 32
type input "all"
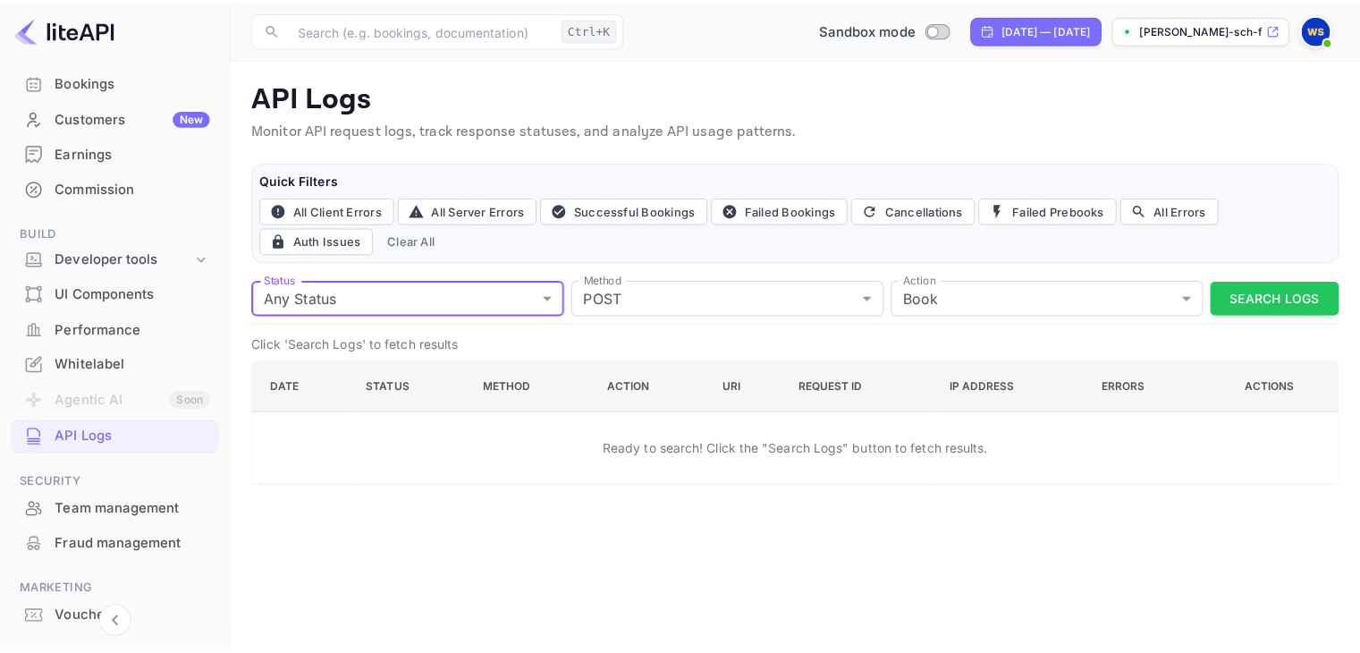
scroll to position [0, 0]
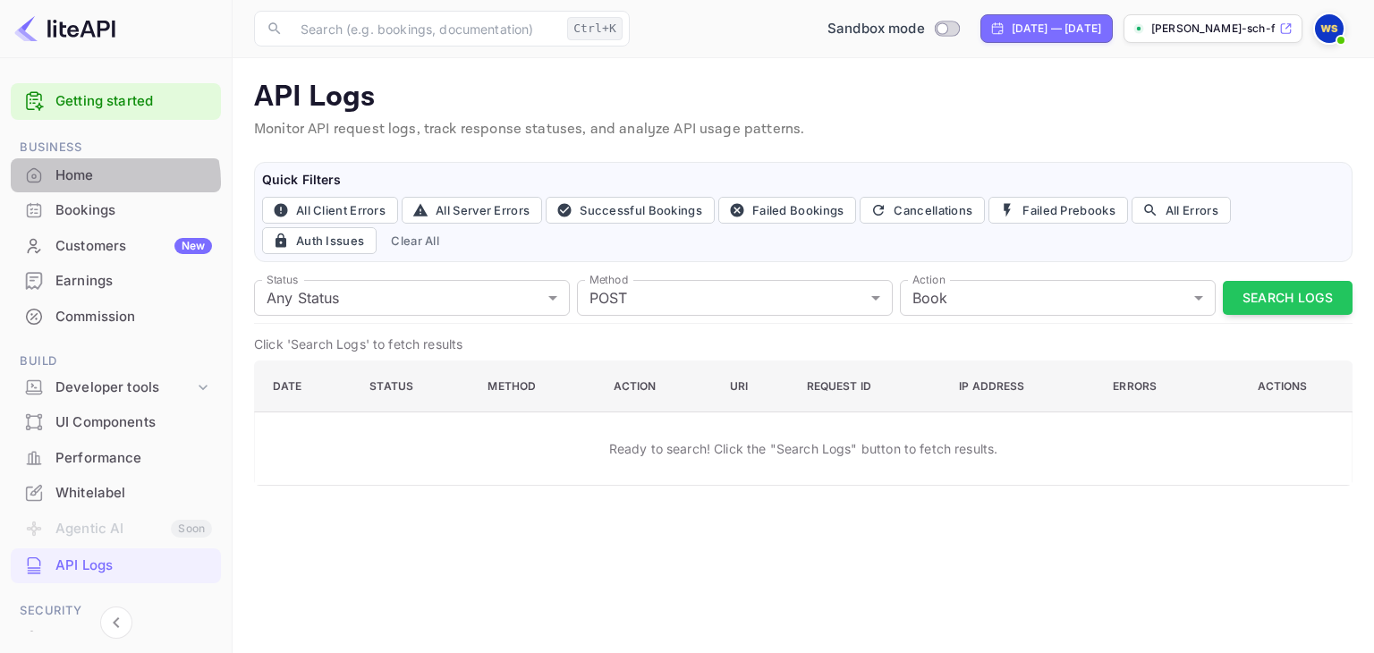
click at [114, 182] on div "Home" at bounding box center [133, 175] width 156 height 21
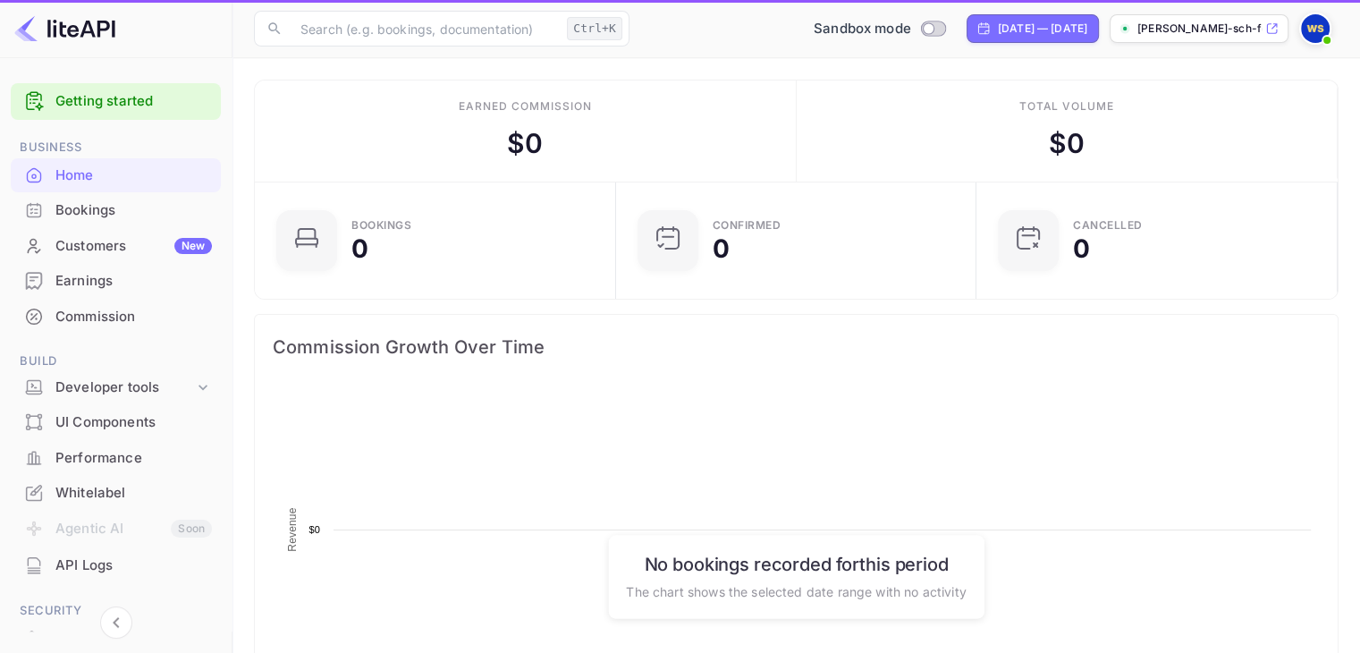
scroll to position [277, 336]
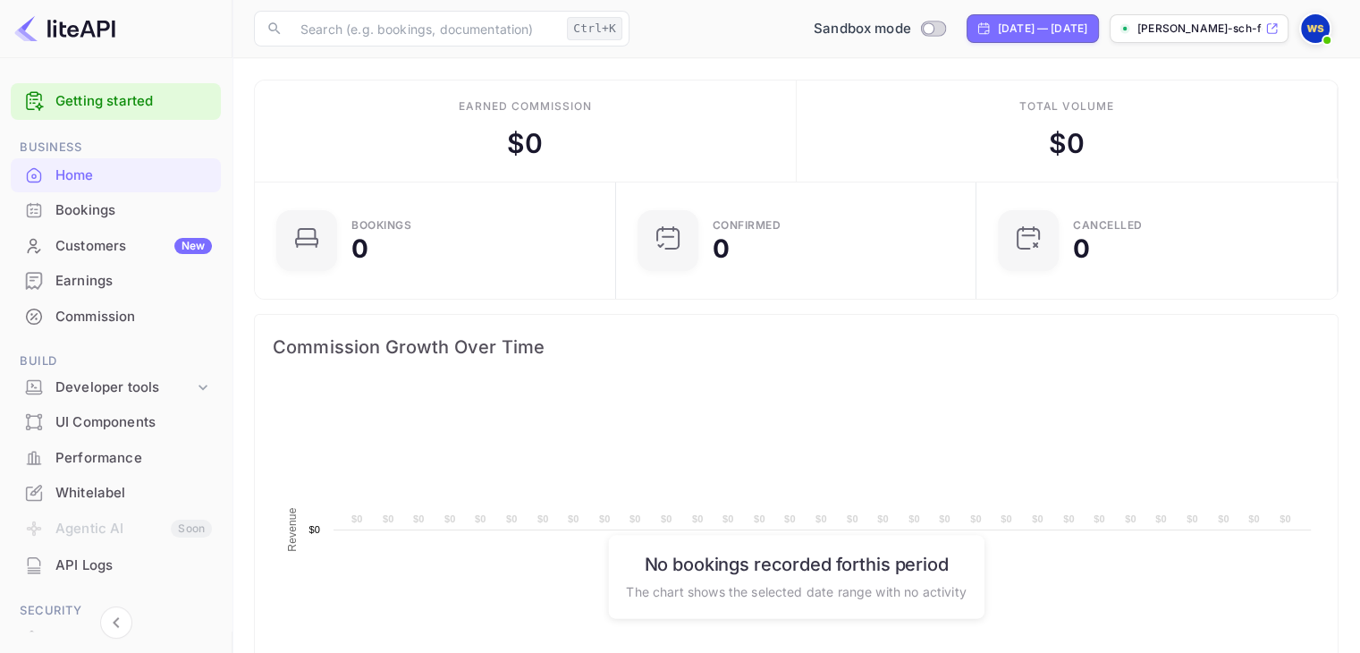
click at [106, 212] on div "Bookings" at bounding box center [133, 210] width 156 height 21
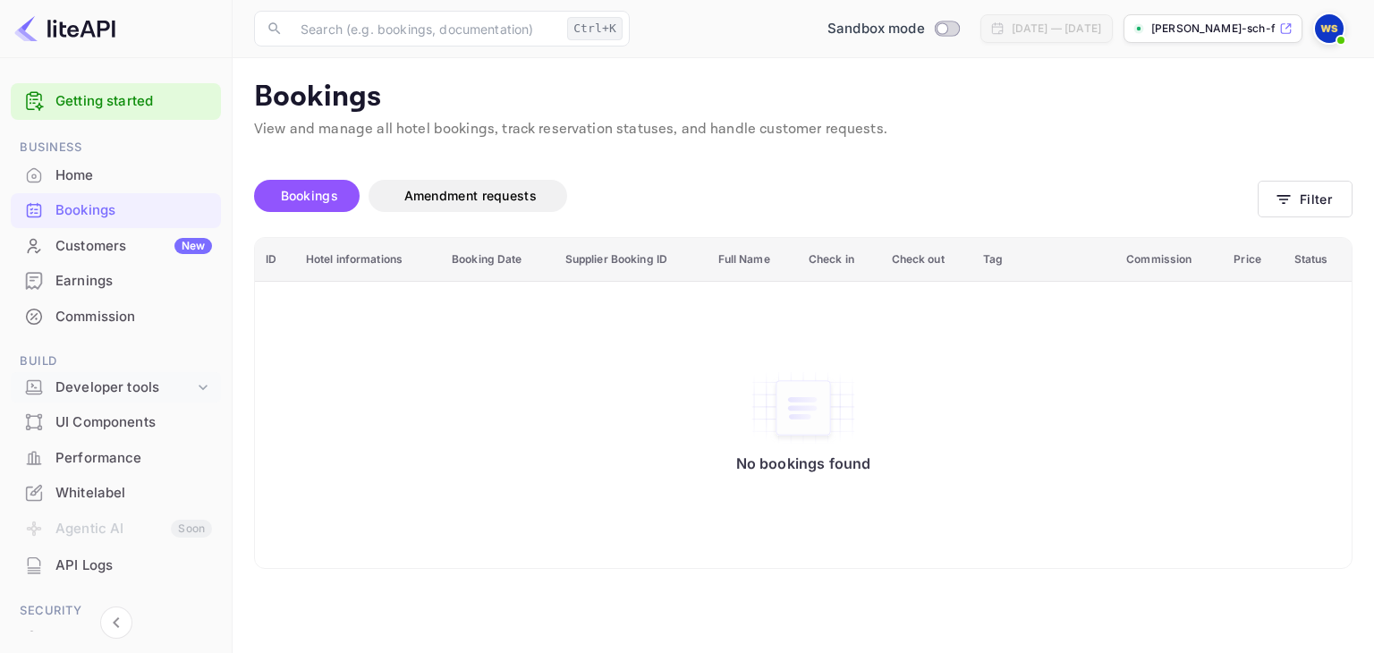
click at [111, 390] on div "Developer tools" at bounding box center [124, 387] width 139 height 21
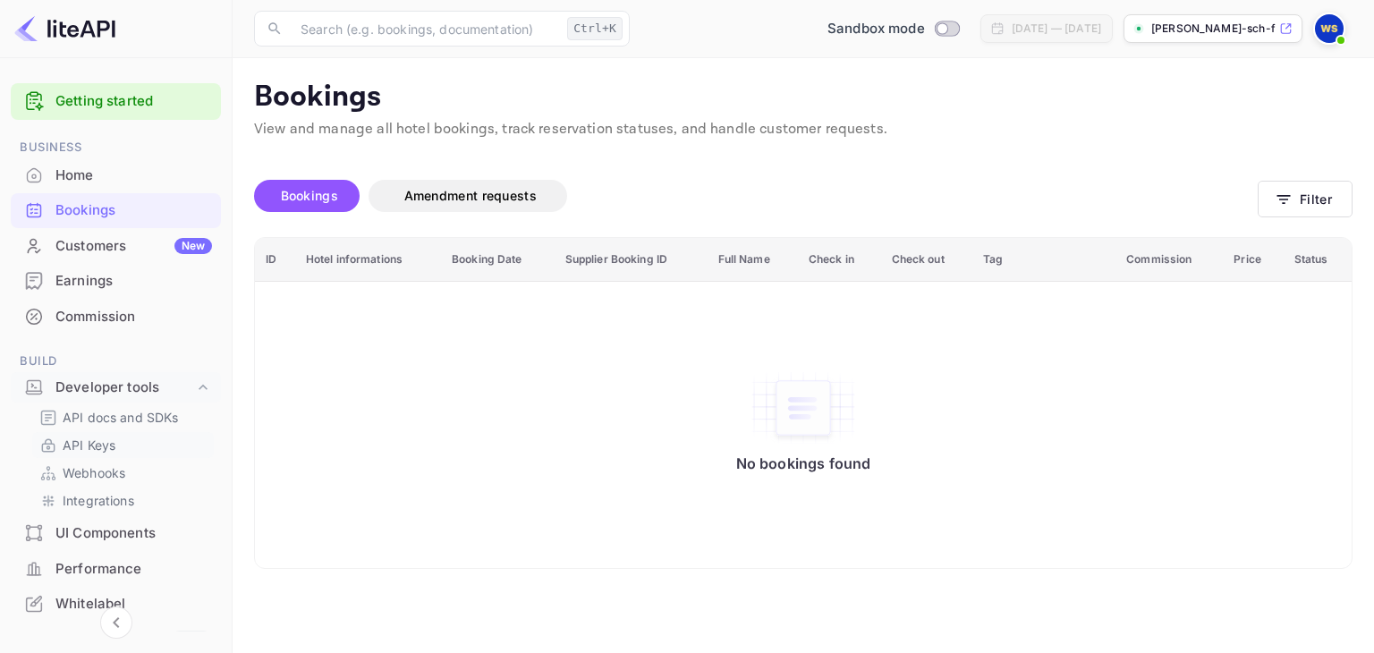
click at [110, 436] on p "API Keys" at bounding box center [89, 445] width 53 height 19
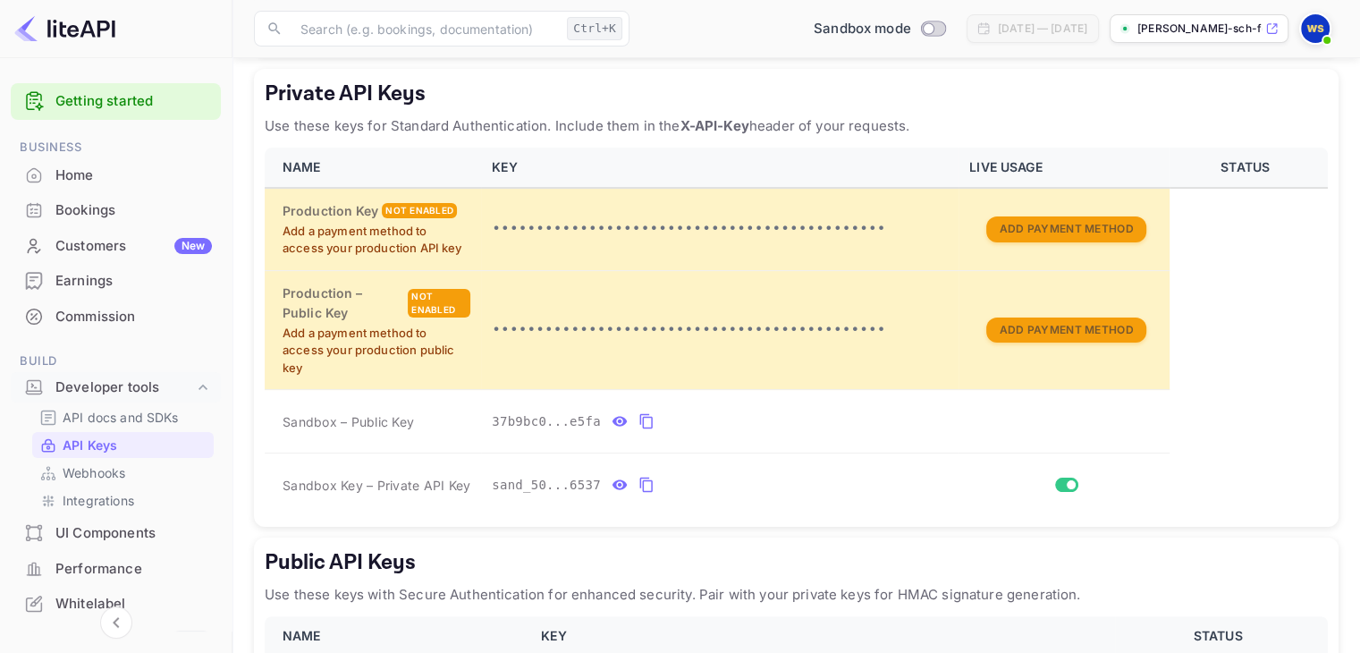
scroll to position [304, 0]
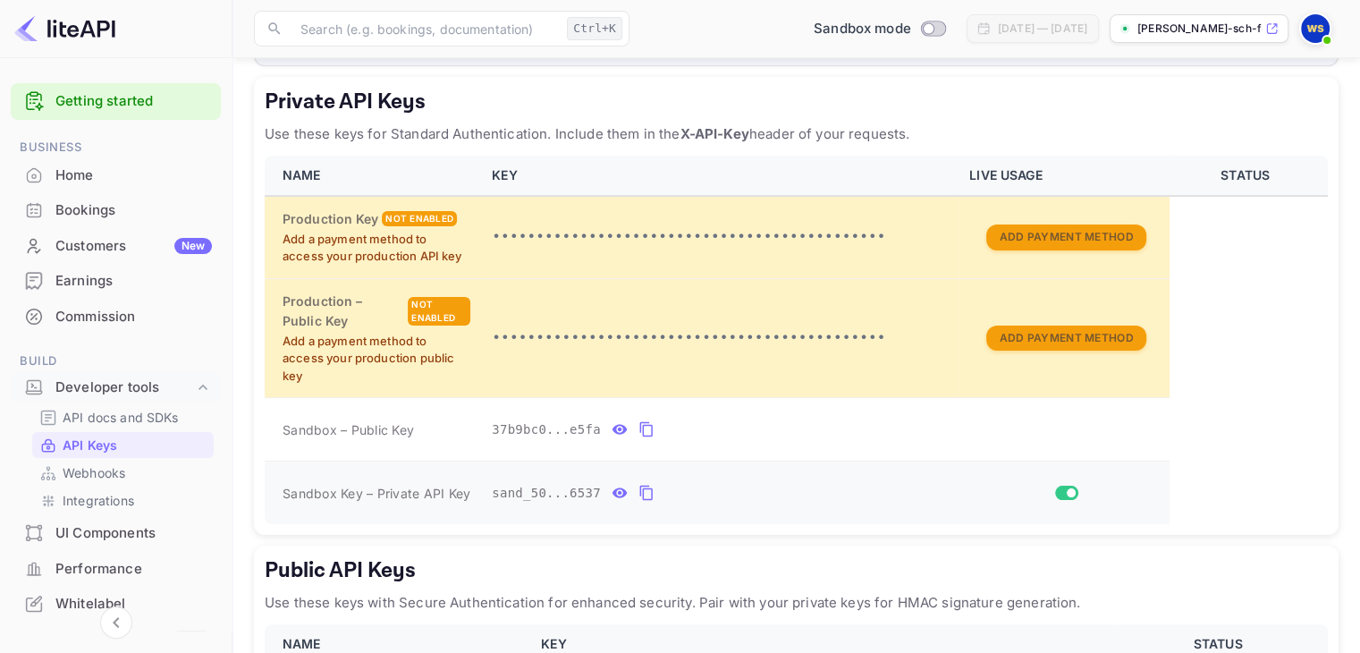
click at [612, 483] on icon "private api keys table" at bounding box center [620, 492] width 16 height 21
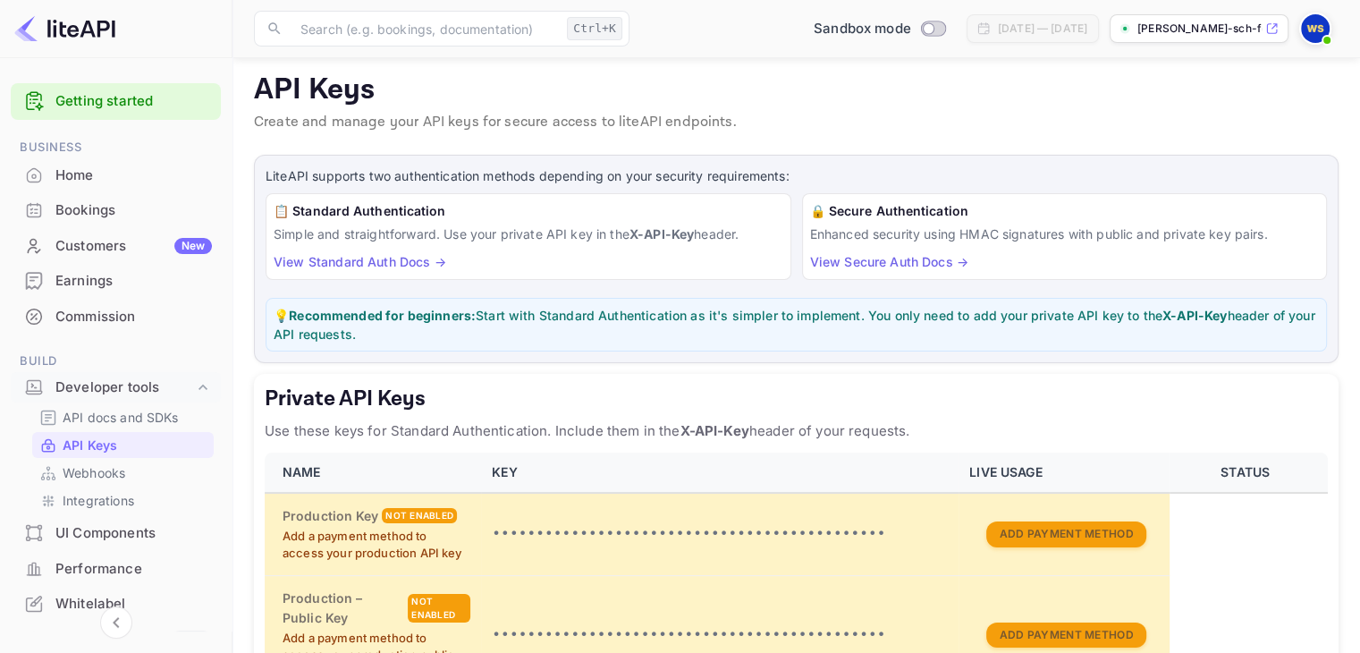
scroll to position [0, 0]
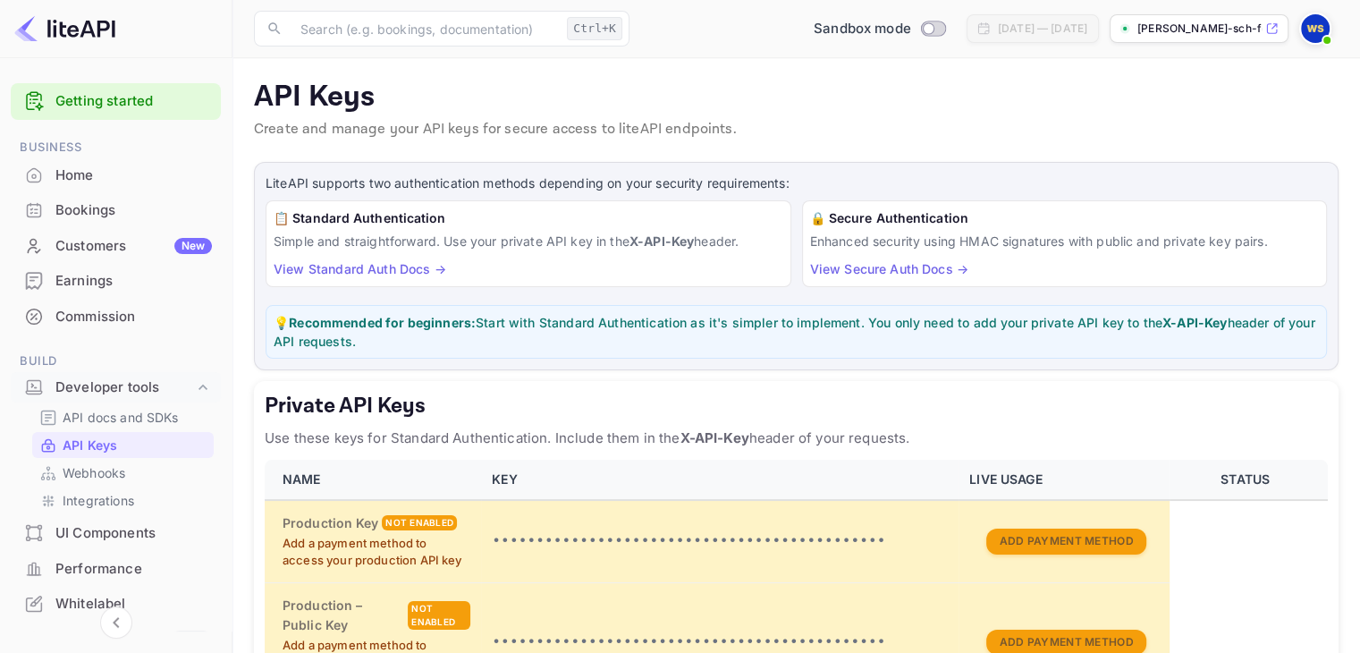
click at [379, 263] on link "View Standard Auth Docs →" at bounding box center [360, 268] width 173 height 15
click at [43, 219] on div "Bookings" at bounding box center [116, 210] width 210 height 35
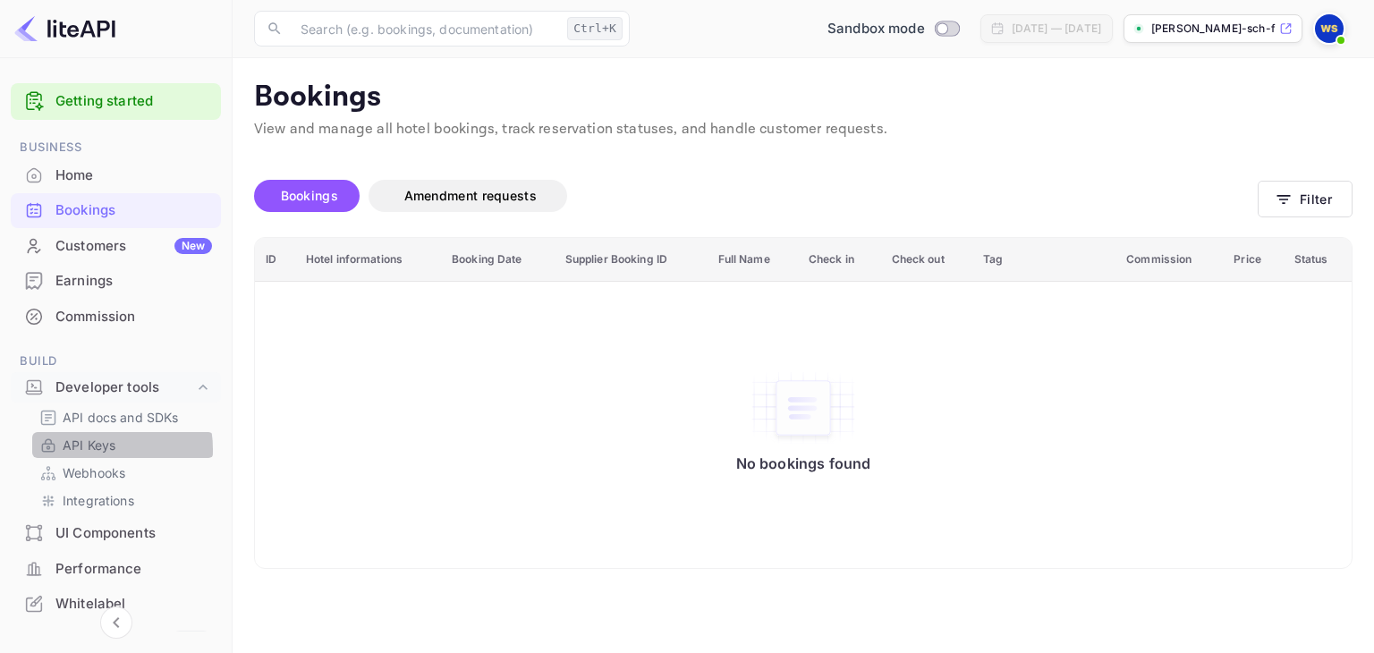
click at [92, 449] on p "API Keys" at bounding box center [89, 445] width 53 height 19
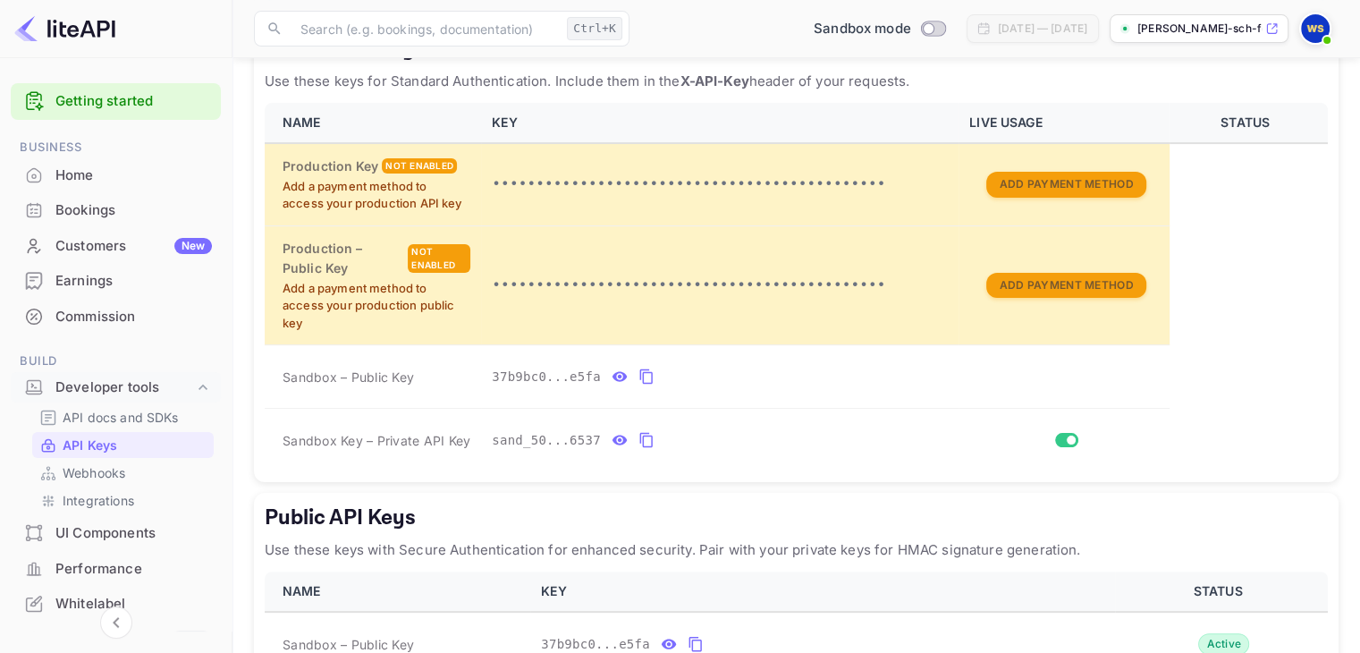
scroll to position [358, 0]
click at [613, 435] on icon "private api keys table" at bounding box center [620, 440] width 15 height 10
click at [848, 437] on icon "private api keys table" at bounding box center [856, 438] width 16 height 21
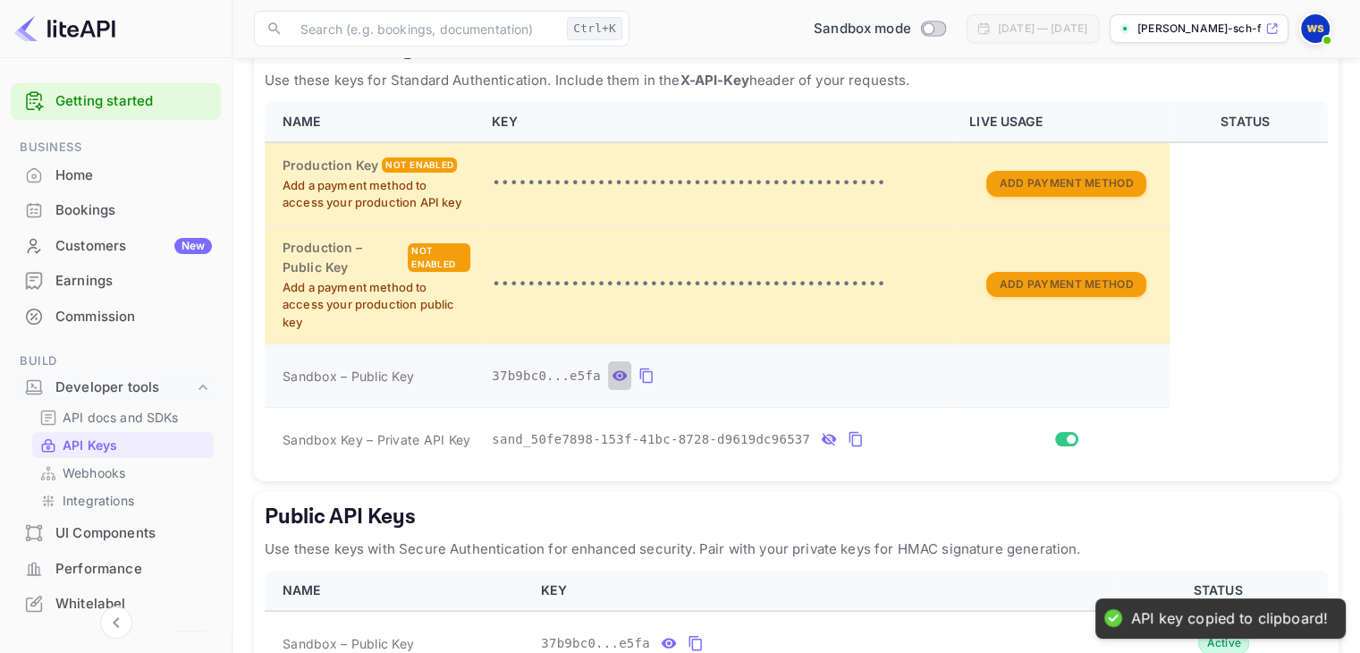
click at [617, 374] on icon "private api keys table" at bounding box center [620, 375] width 16 height 21
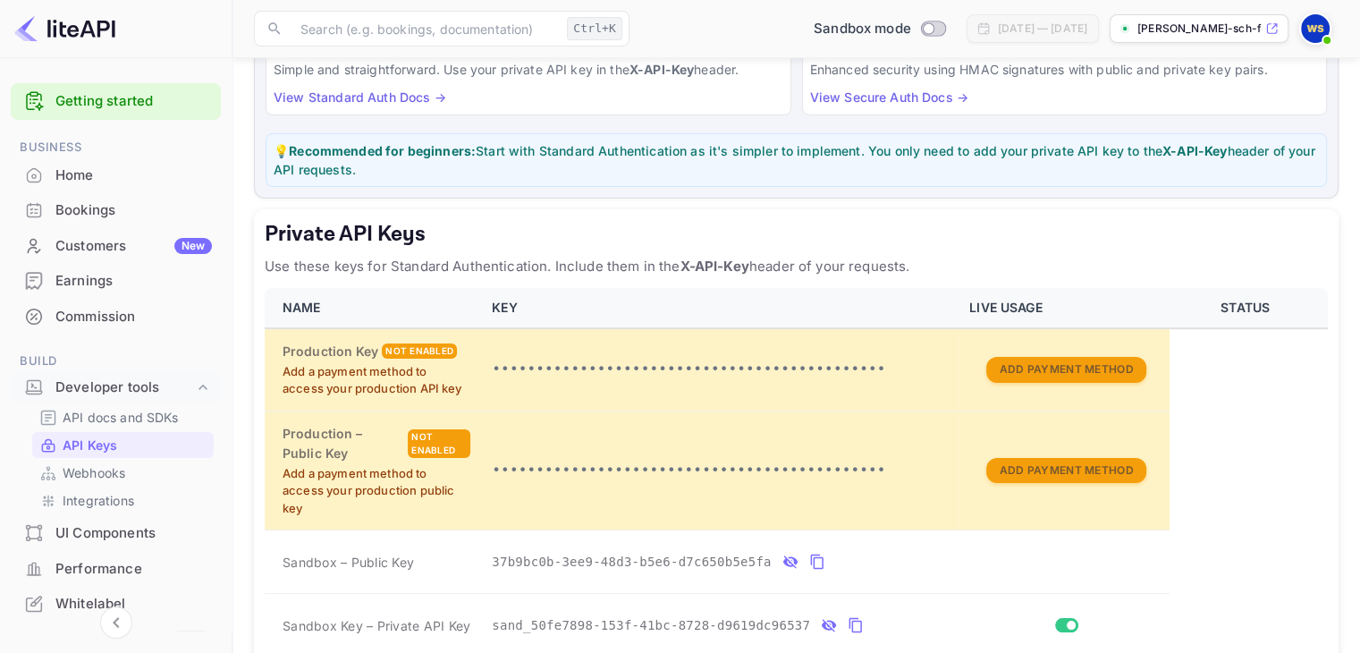
scroll to position [0, 0]
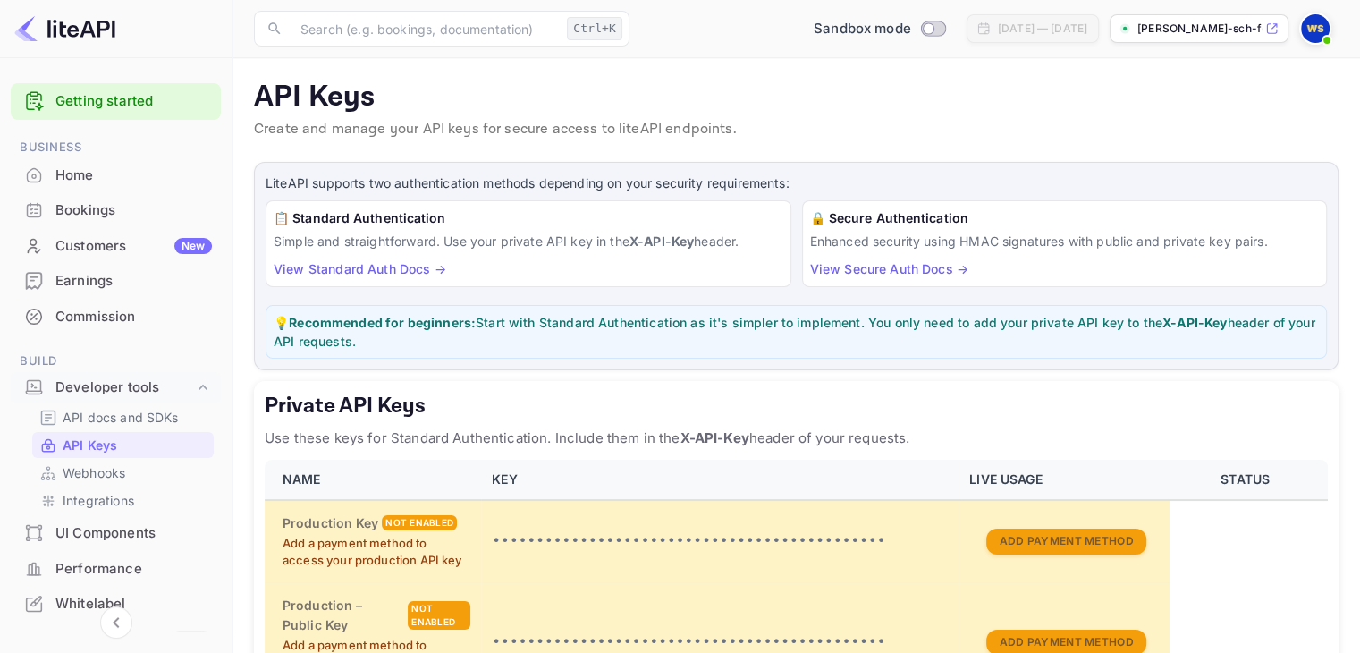
click at [334, 272] on link "View Standard Auth Docs →" at bounding box center [360, 268] width 173 height 15
click at [323, 264] on link "View Standard Auth Docs →" at bounding box center [360, 268] width 173 height 15
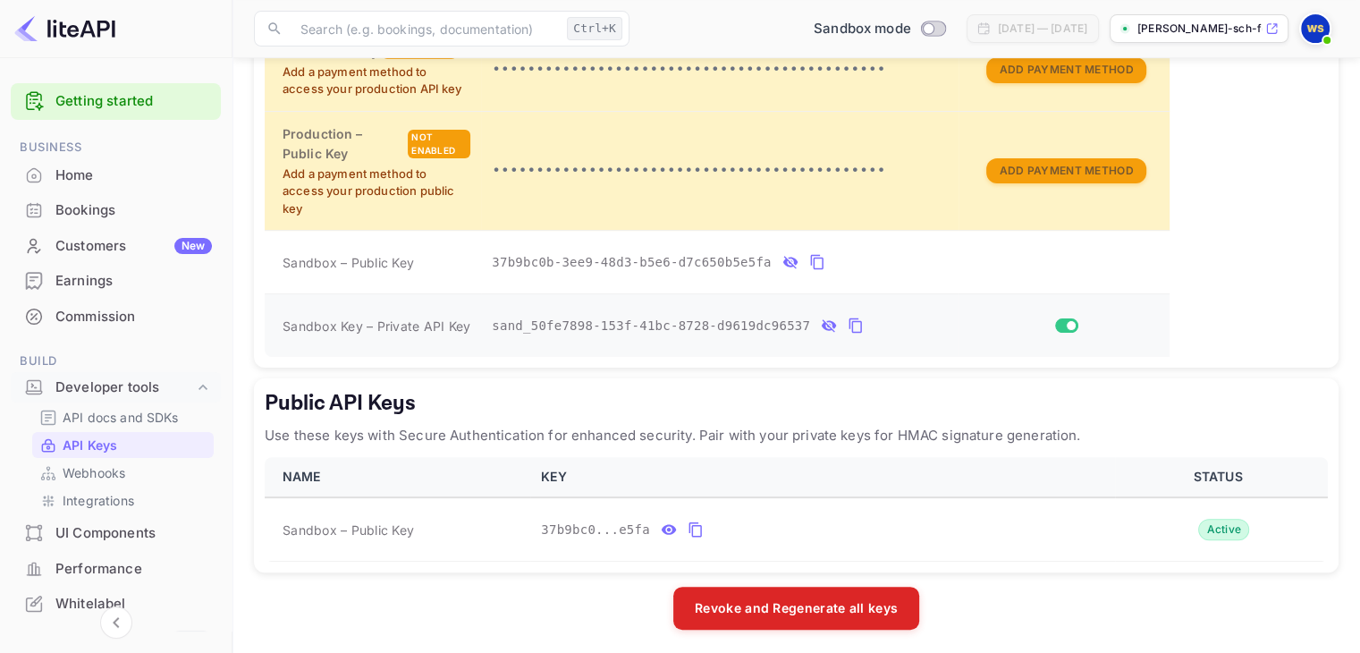
scroll to position [474, 0]
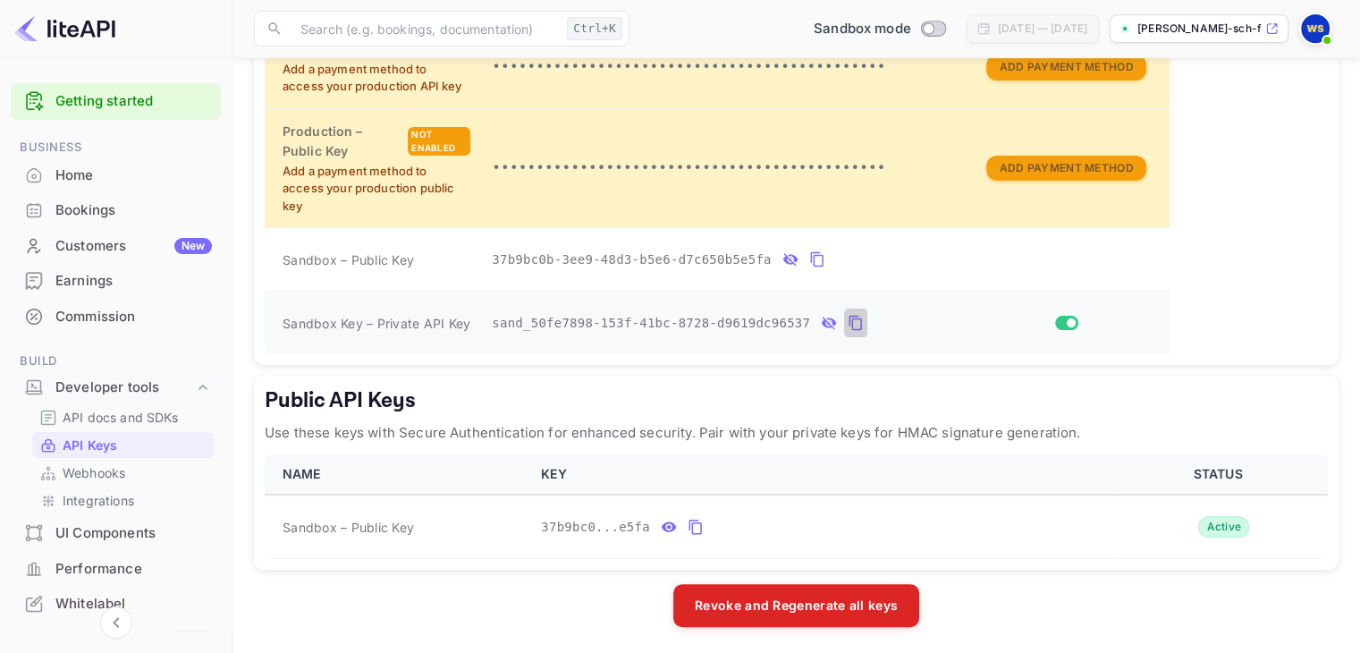
click at [848, 318] on icon "private api keys table" at bounding box center [856, 322] width 16 height 21
click at [68, 188] on div "Home" at bounding box center [116, 175] width 210 height 35
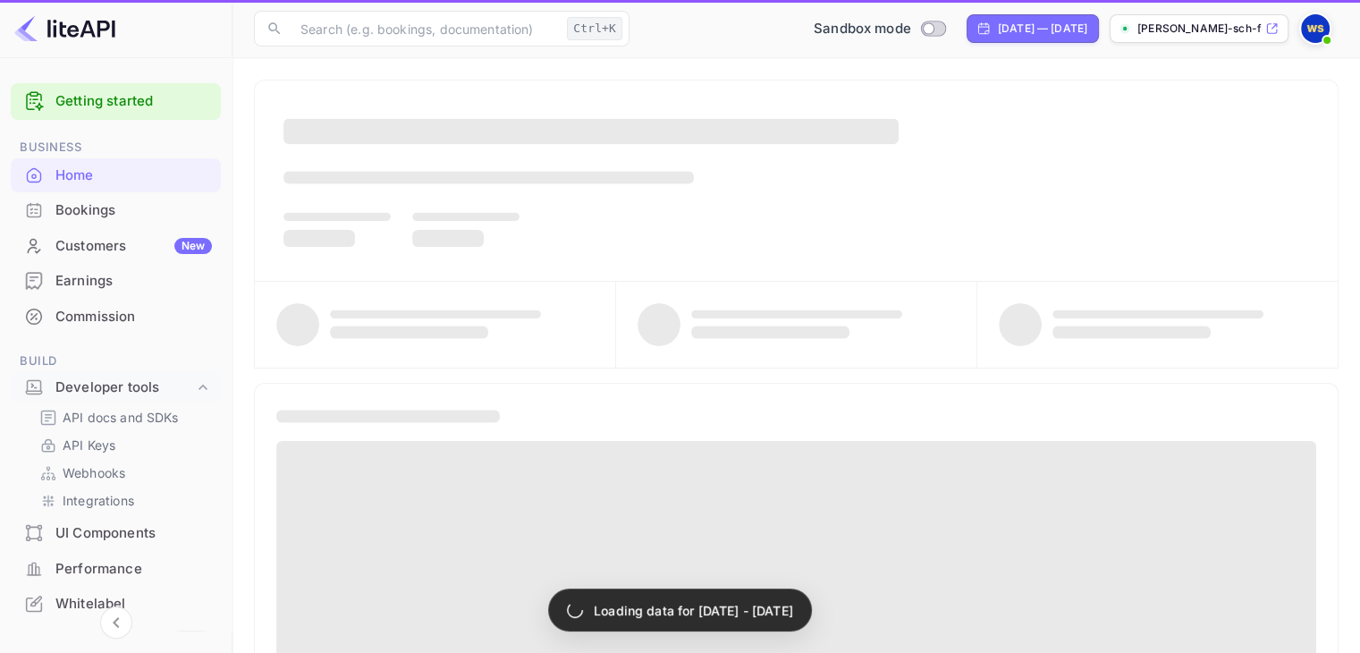
click at [61, 205] on div "Bookings" at bounding box center [133, 210] width 156 height 21
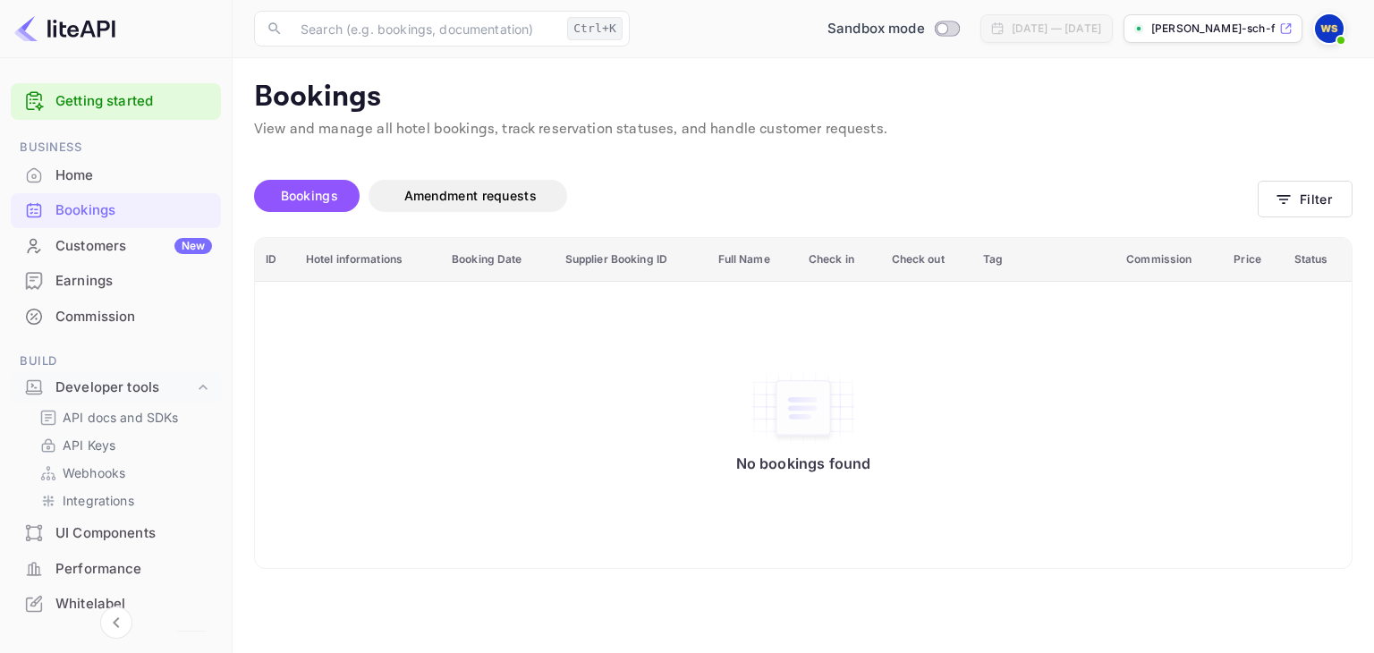
click at [131, 208] on div "Bookings" at bounding box center [133, 210] width 156 height 21
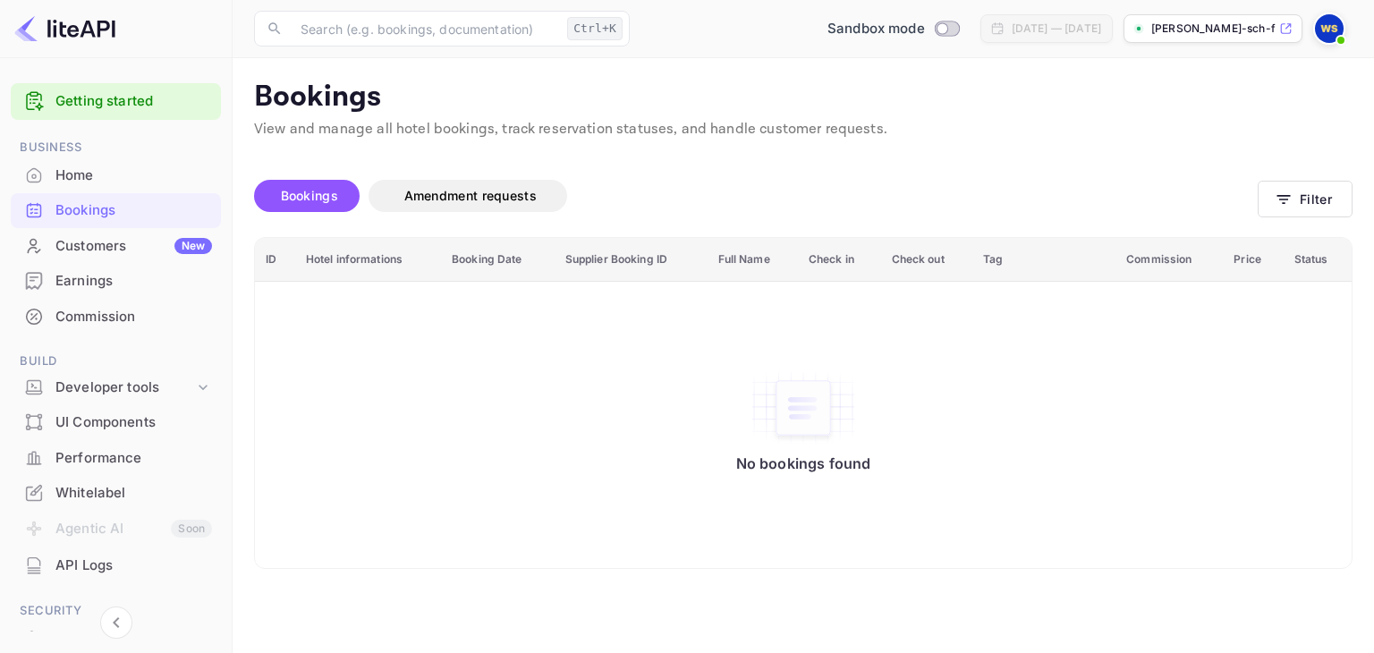
click at [110, 168] on div "Home" at bounding box center [133, 175] width 156 height 21
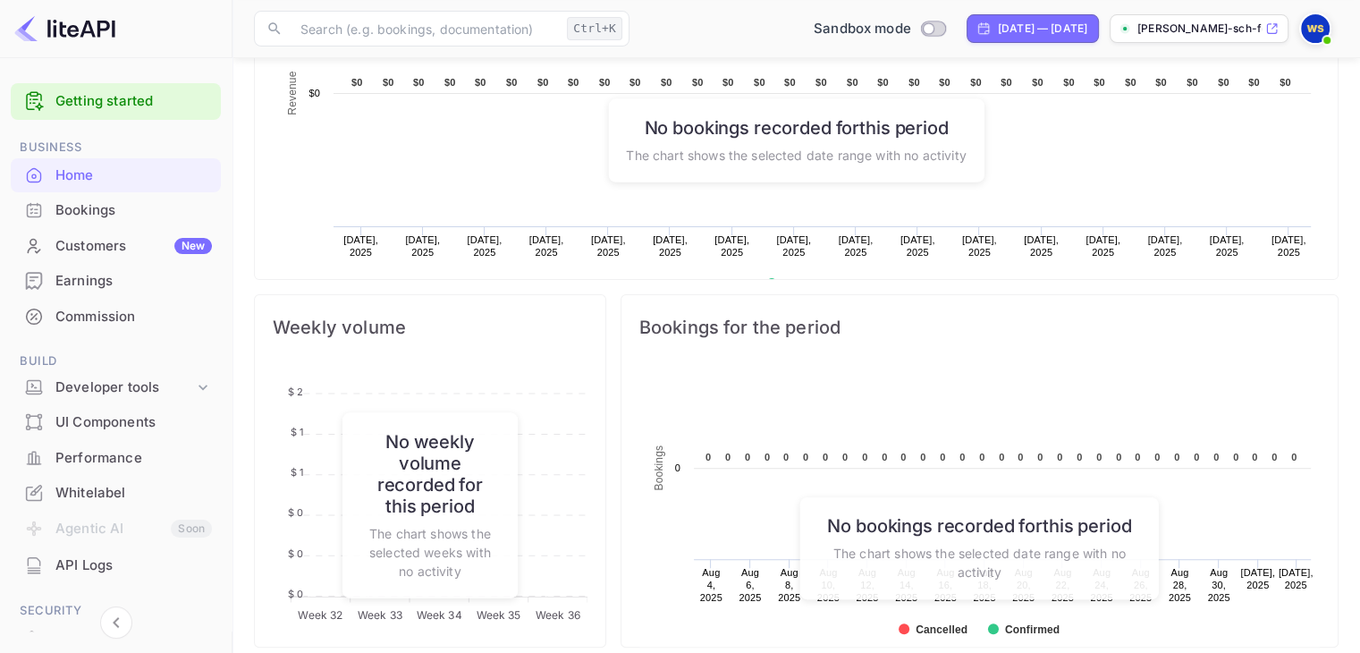
scroll to position [537, 0]
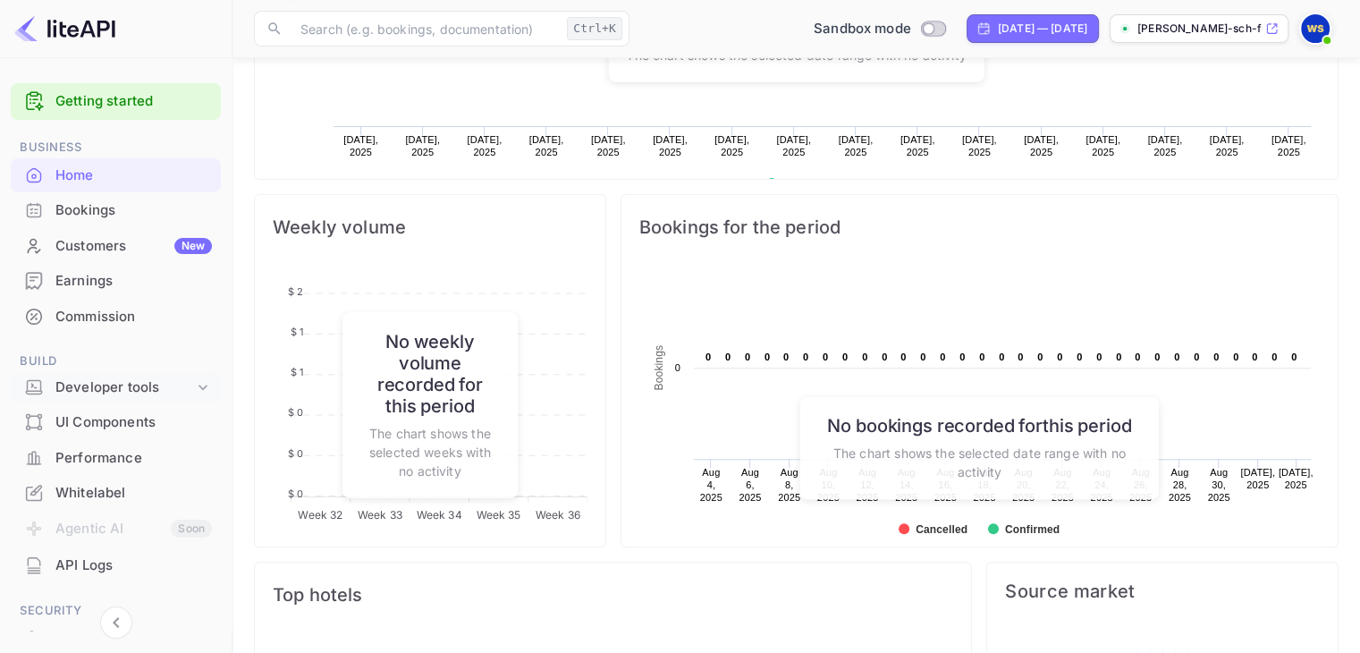
click at [79, 389] on div "Developer tools" at bounding box center [124, 387] width 139 height 21
click at [68, 448] on p "API Keys" at bounding box center [89, 445] width 53 height 19
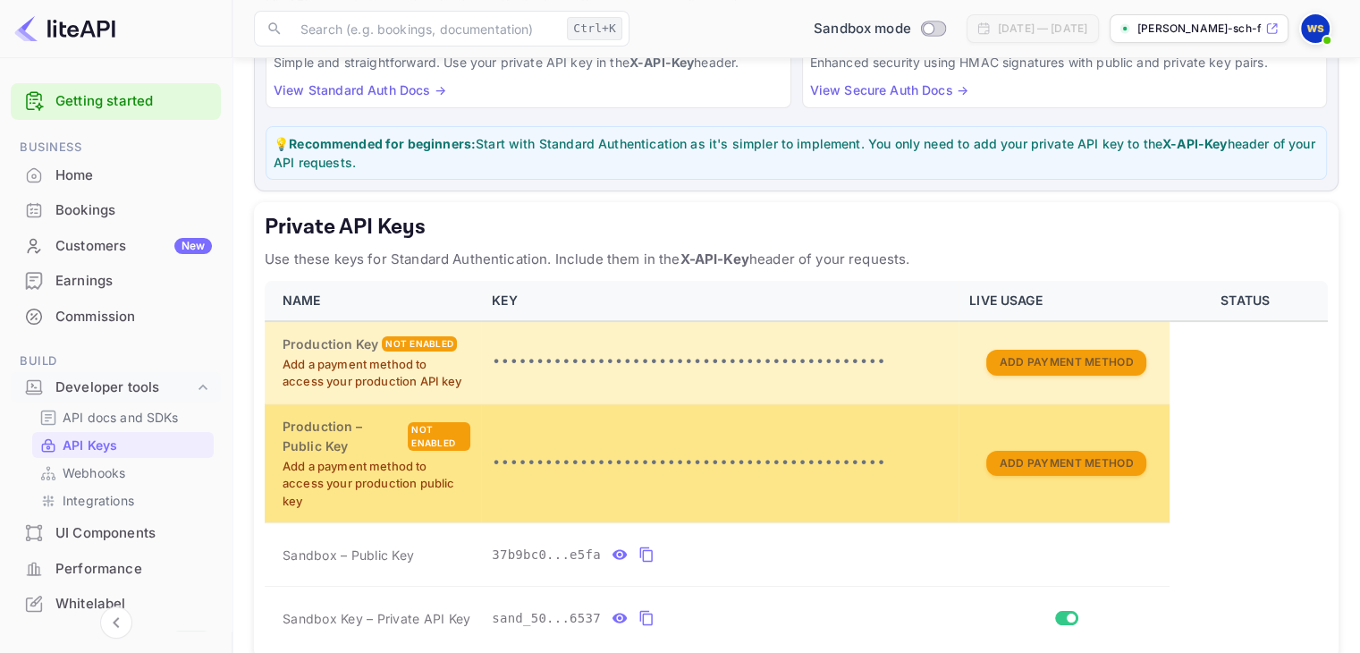
scroll to position [358, 0]
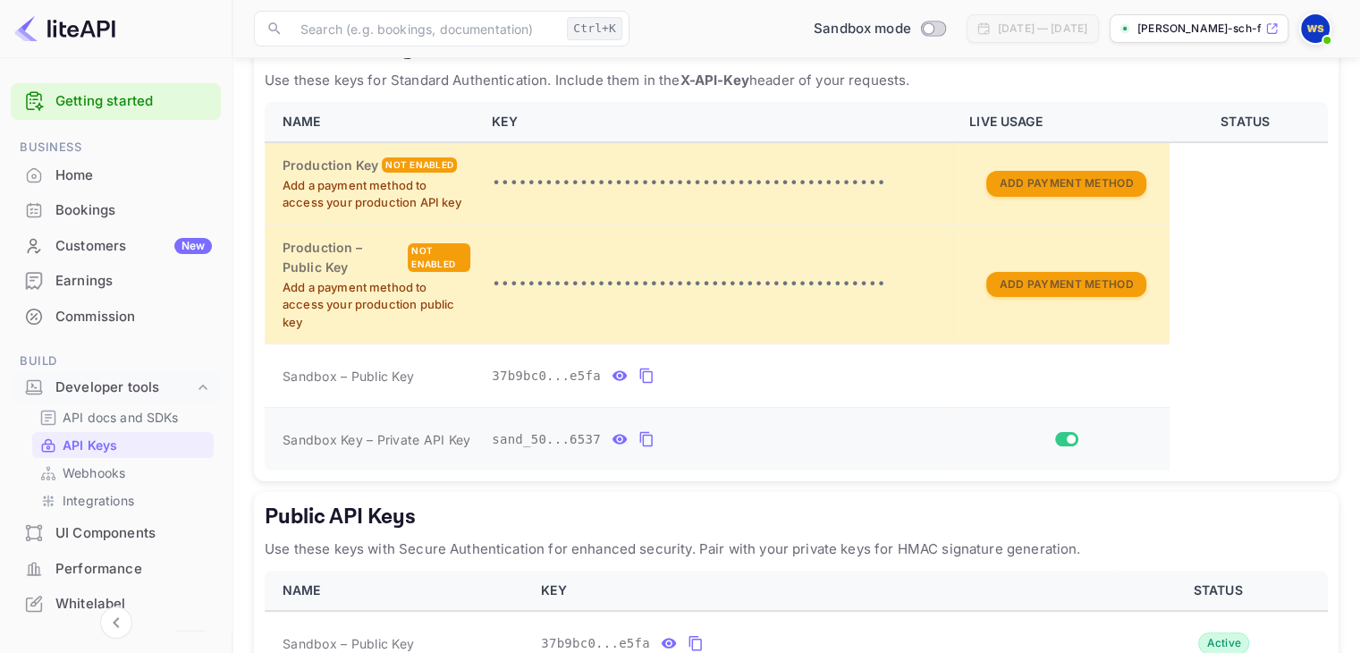
click at [639, 437] on icon "private api keys table" at bounding box center [645, 439] width 13 height 15
click at [114, 213] on div "Bookings" at bounding box center [133, 210] width 156 height 21
